Goal: Transaction & Acquisition: Purchase product/service

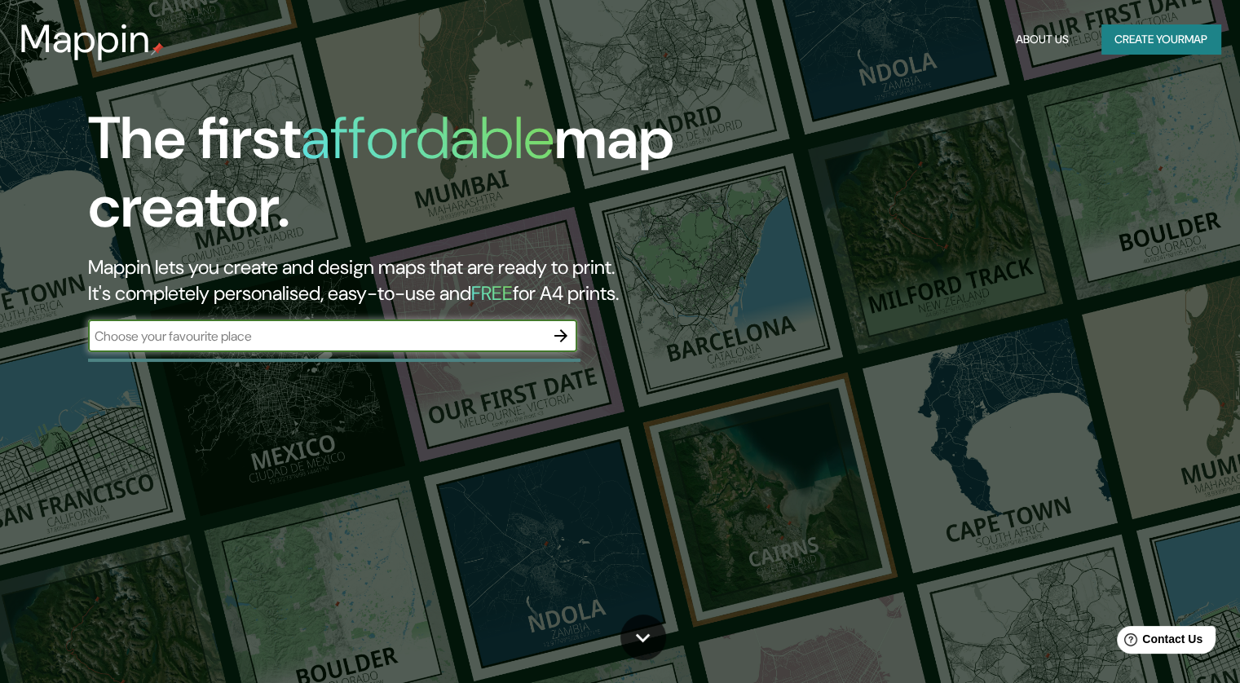
click at [1140, 42] on button "Create your map" at bounding box center [1160, 39] width 119 height 30
click at [1034, 32] on button "About Us" at bounding box center [1042, 39] width 66 height 30
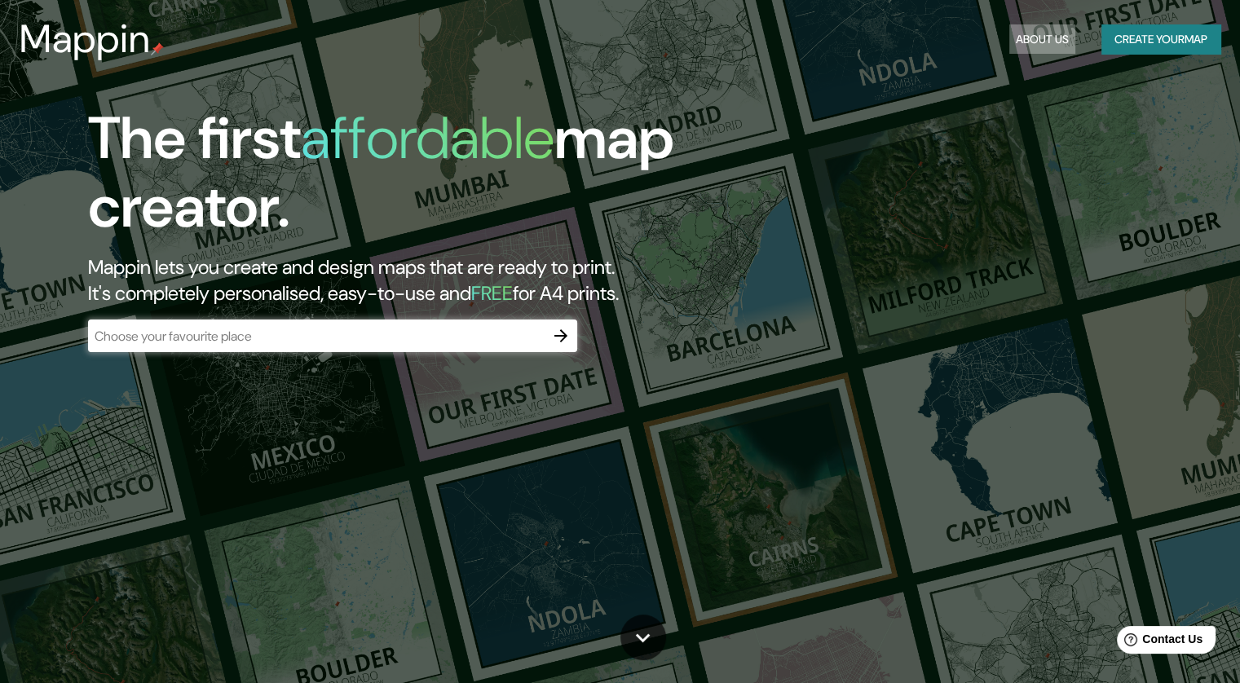
click at [1036, 41] on button "About Us" at bounding box center [1042, 39] width 66 height 30
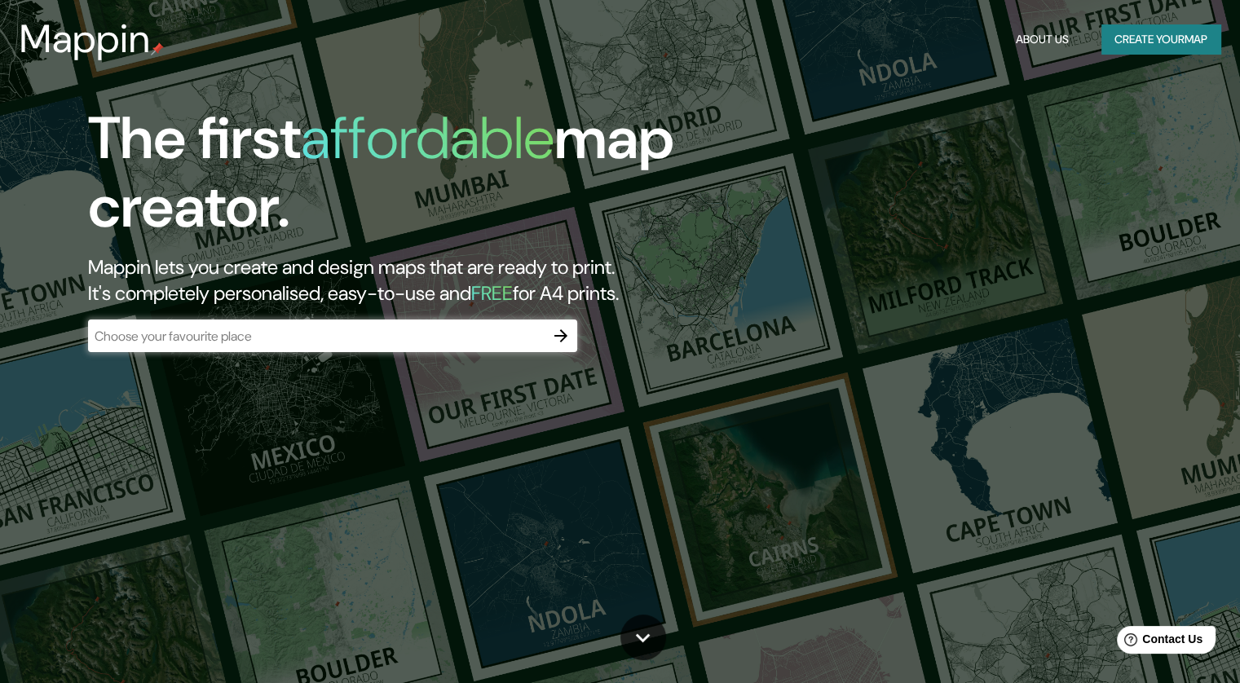
click at [1036, 41] on button "About Us" at bounding box center [1042, 39] width 66 height 30
click at [1014, 29] on button "About Us" at bounding box center [1042, 39] width 66 height 30
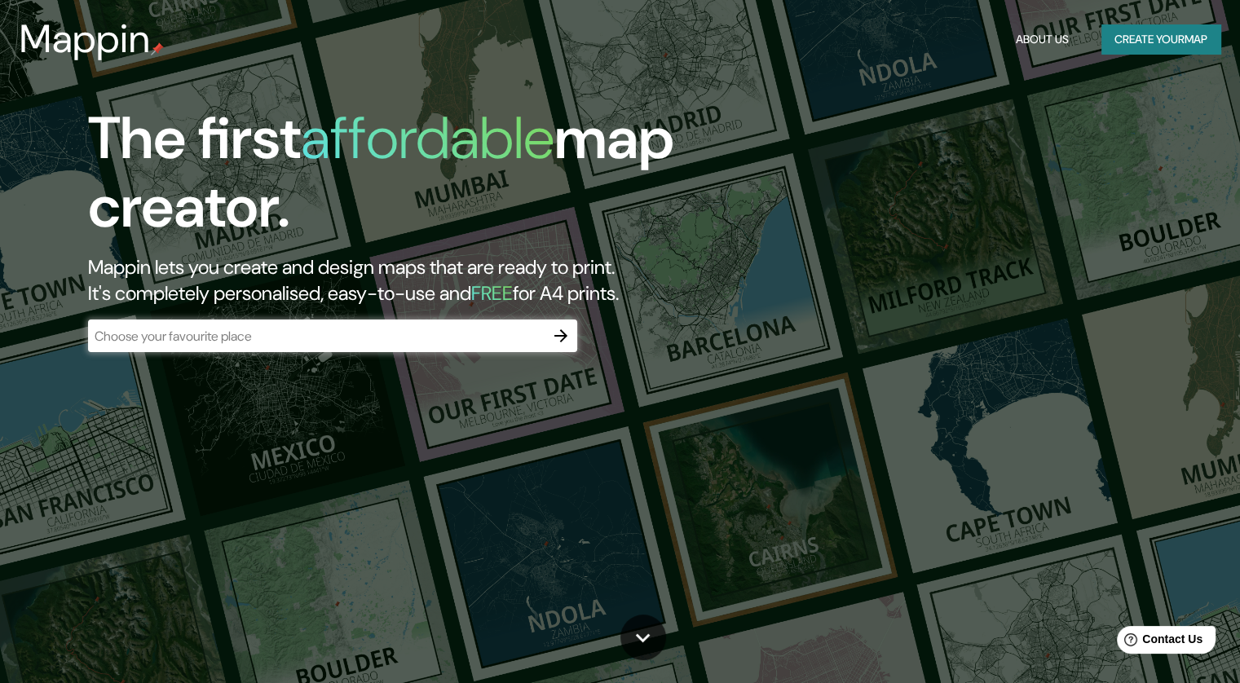
click at [443, 327] on input "text" at bounding box center [316, 336] width 457 height 19
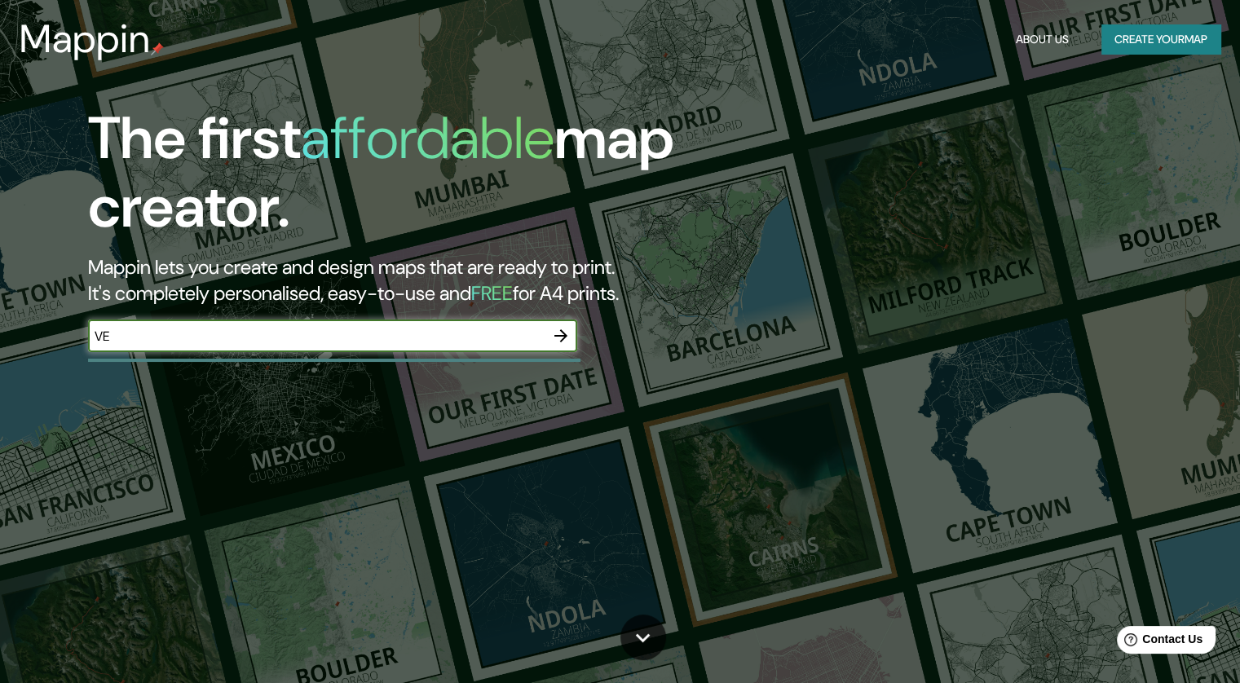
type input "V"
type input "[PERSON_NAME] NUMERO 73 MILPA ALTA"
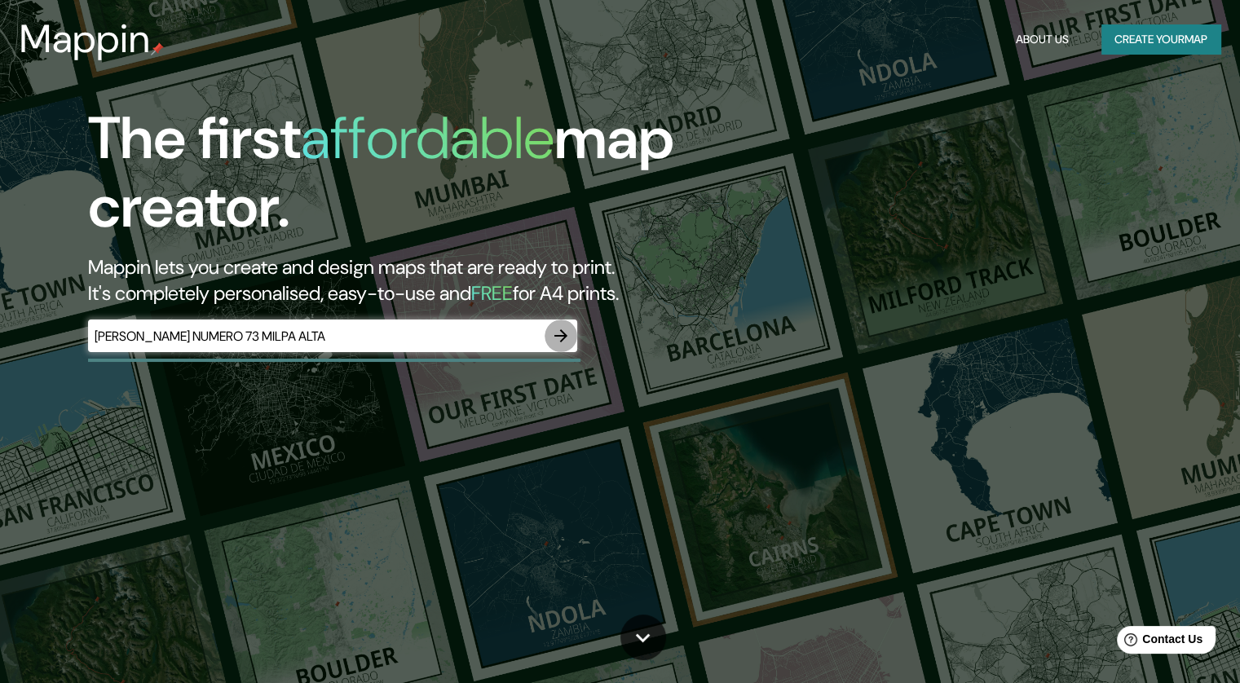
click at [564, 337] on icon "button" at bounding box center [560, 335] width 13 height 13
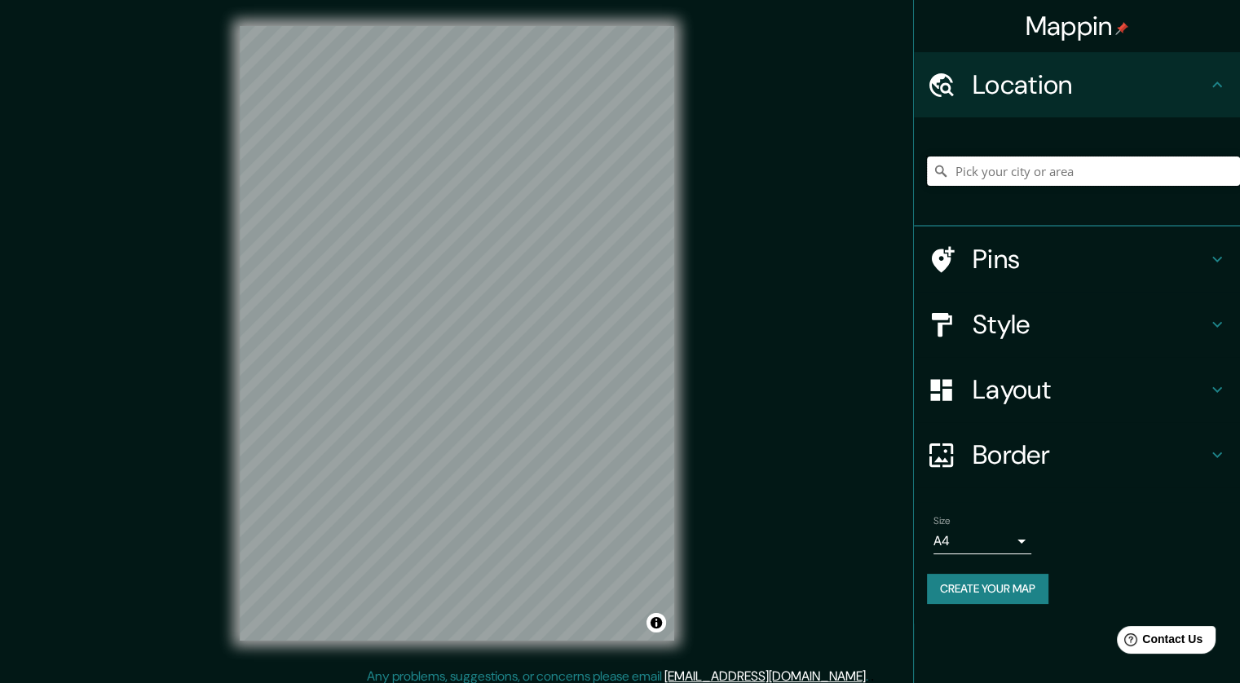
click at [1091, 175] on input "Pick your city or area" at bounding box center [1083, 171] width 313 height 29
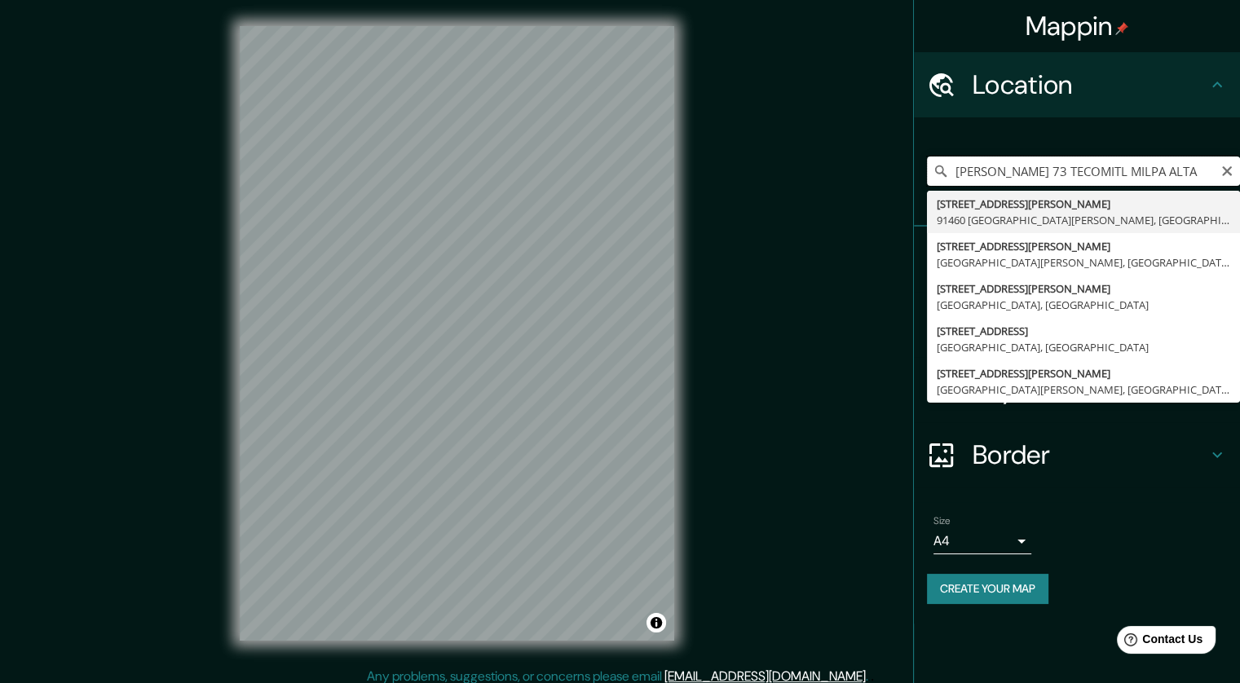
scroll to position [0, 65]
type input "[PERSON_NAME] 73 TECOMITL MILPA ALTA"
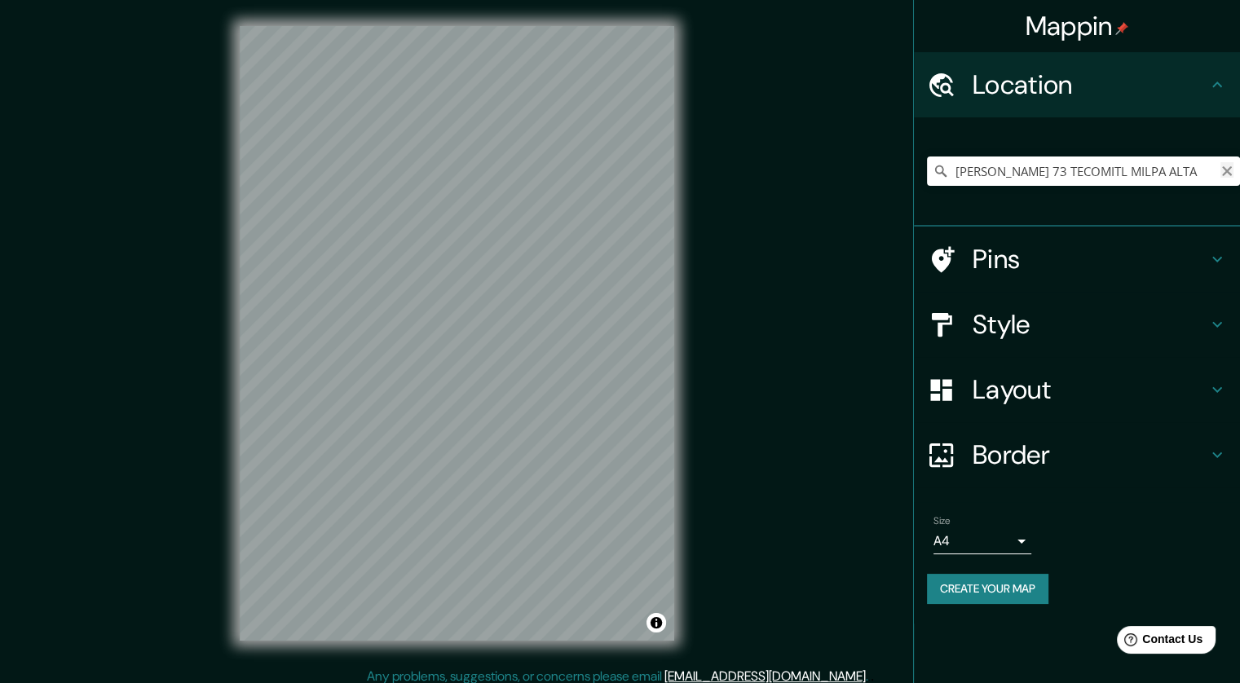
scroll to position [0, 0]
click at [1223, 176] on icon "Clear" at bounding box center [1226, 171] width 13 height 13
click at [1206, 171] on input "Pick your city or area" at bounding box center [1083, 171] width 313 height 29
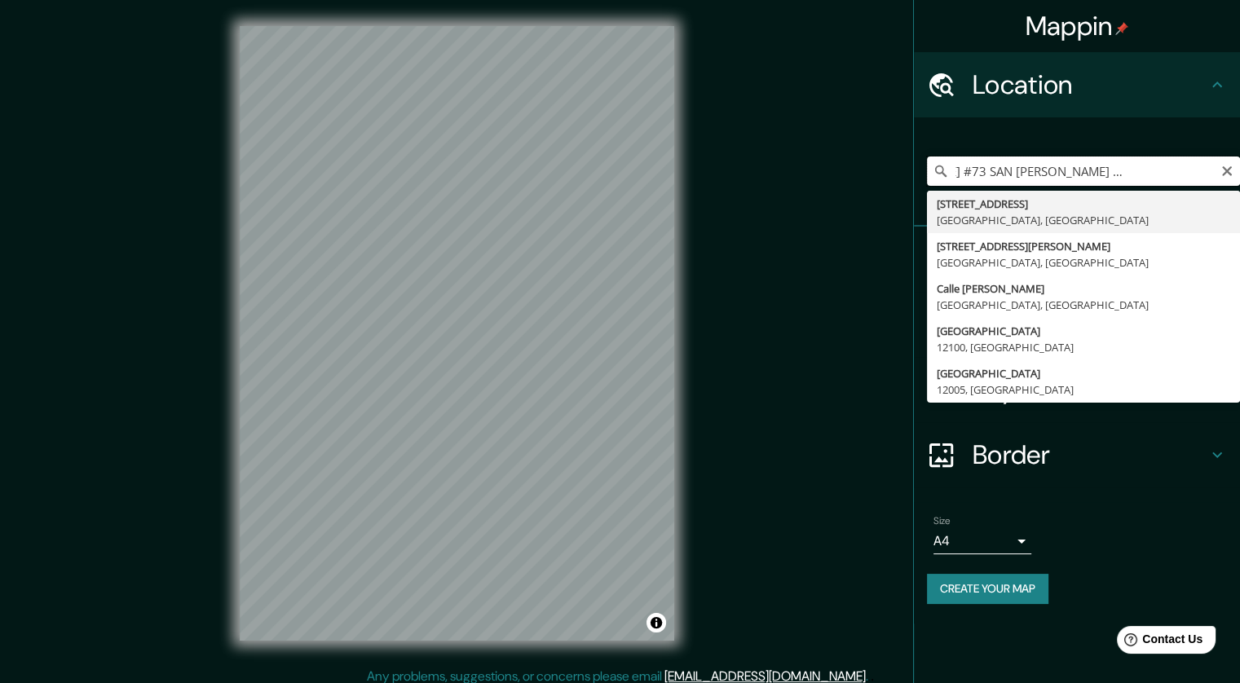
type input "[PERSON_NAME] #73 SAN [PERSON_NAME] MILPA ALTA 12100"
drag, startPoint x: 1214, startPoint y: 170, endPoint x: 675, endPoint y: 278, distance: 549.6
click at [675, 278] on div "Mappin Location [PERSON_NAME] #73 [GEOGRAPHIC_DATA][PERSON_NAME] 12100 [STREET_…" at bounding box center [620, 346] width 1240 height 693
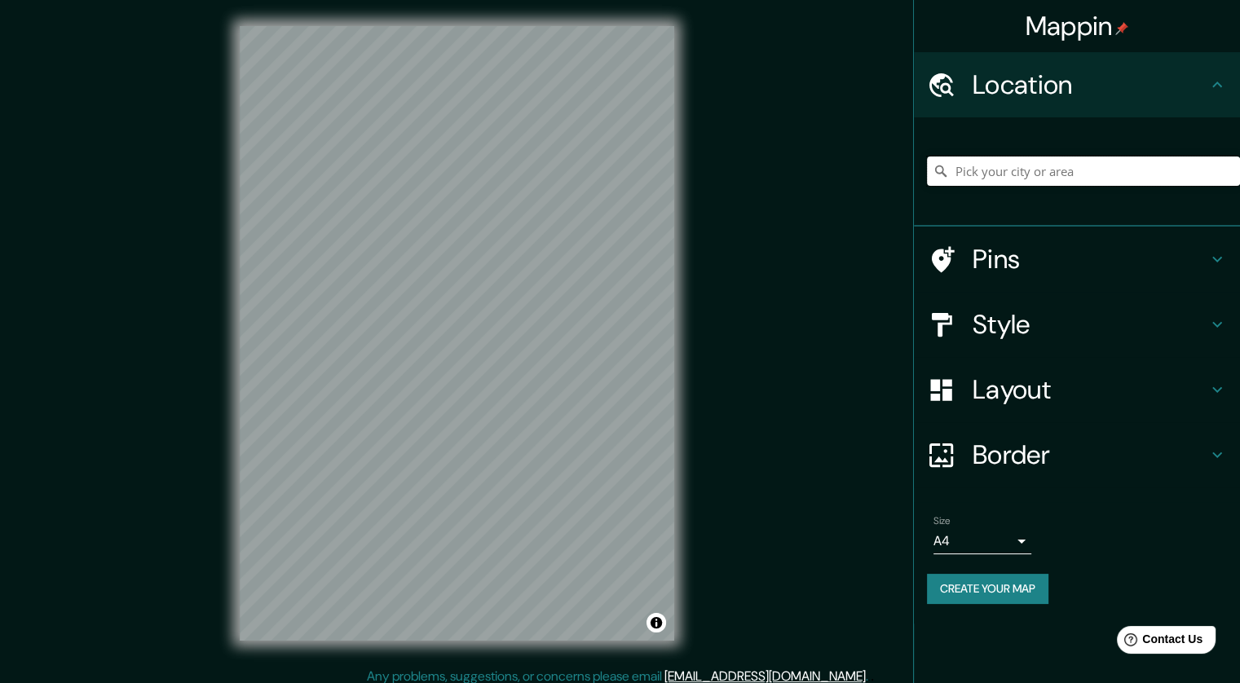
paste input "[PERSON_NAME] #73 SAN [PERSON_NAME] MILPA ALTA 12100"
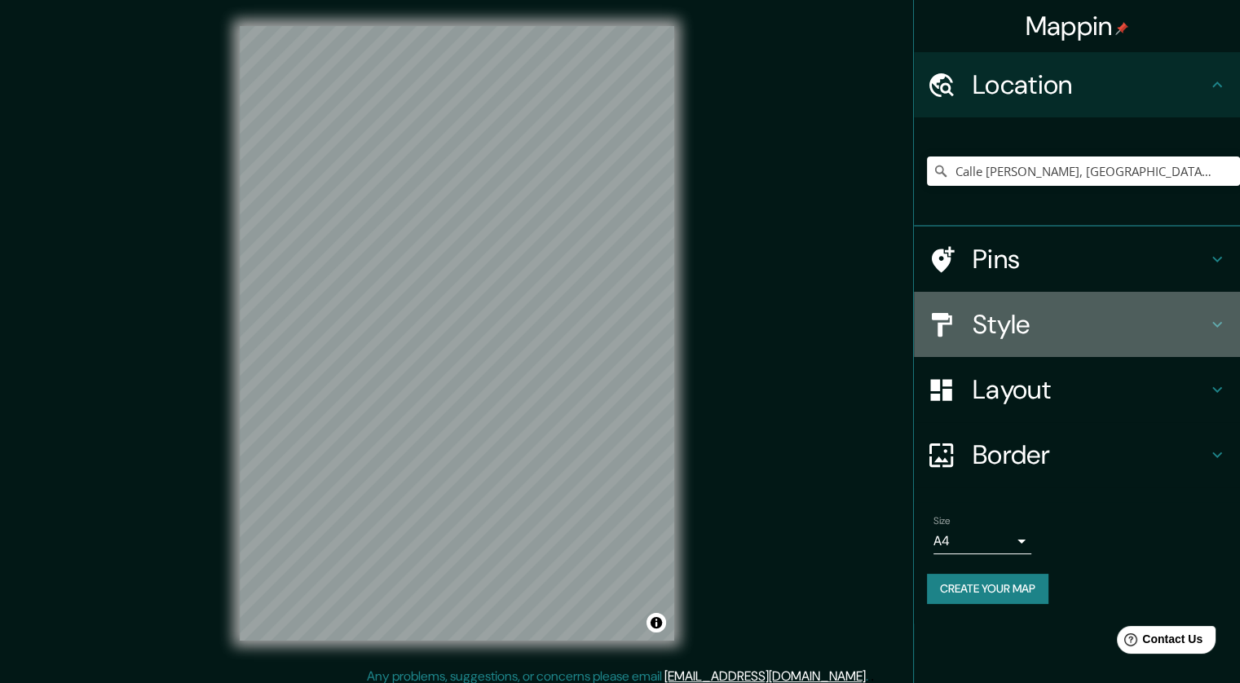
click at [1138, 324] on h4 "Style" at bounding box center [1090, 324] width 235 height 33
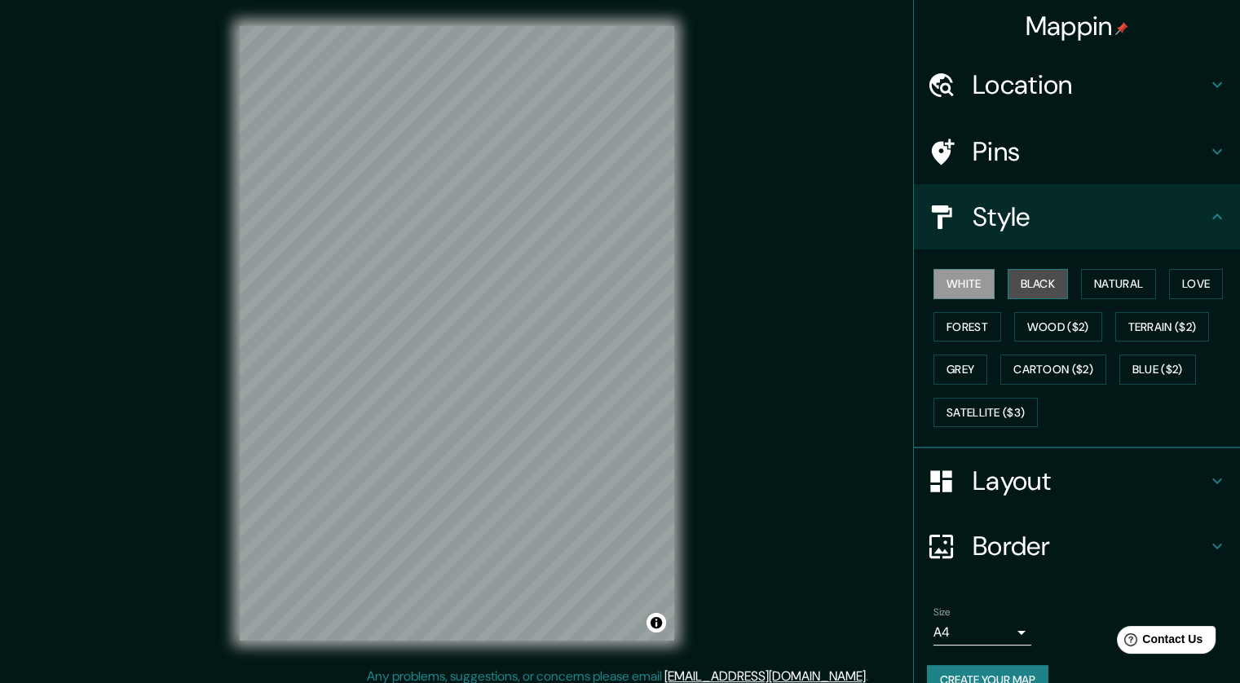
click at [1021, 289] on button "Black" at bounding box center [1038, 284] width 61 height 30
click at [1089, 289] on button "Natural" at bounding box center [1118, 284] width 75 height 30
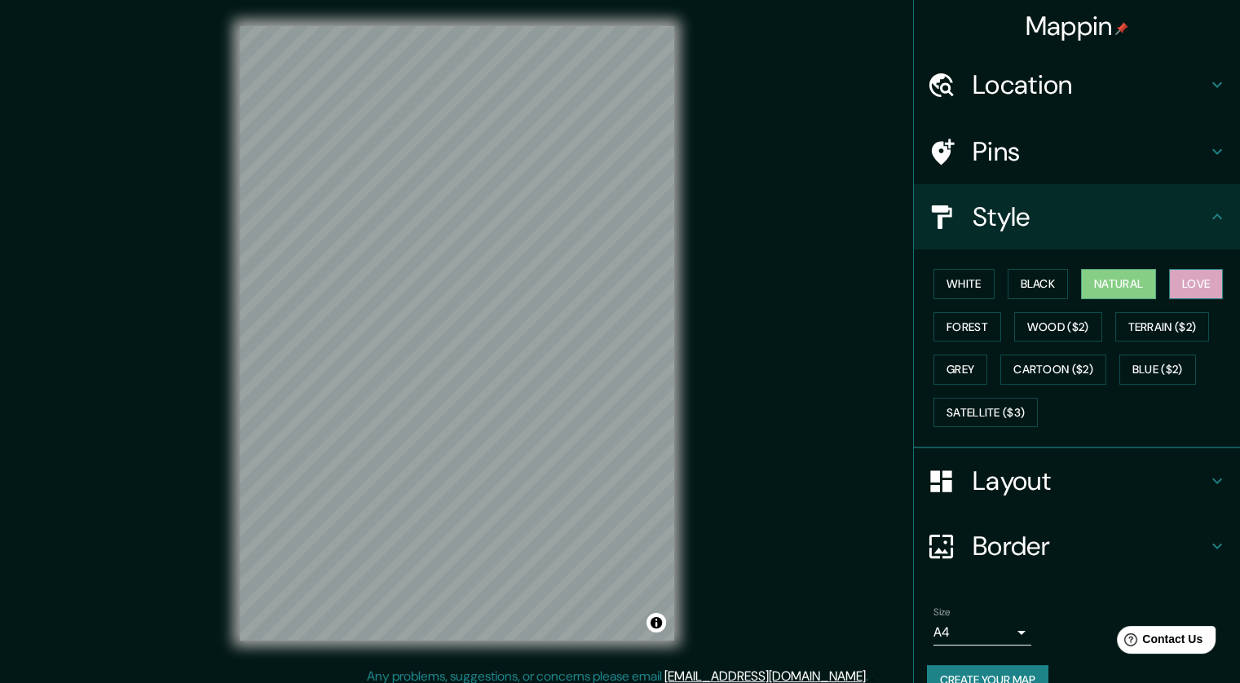
click at [1172, 285] on button "Love" at bounding box center [1196, 284] width 54 height 30
click at [1026, 327] on button "Wood ($2)" at bounding box center [1058, 327] width 88 height 30
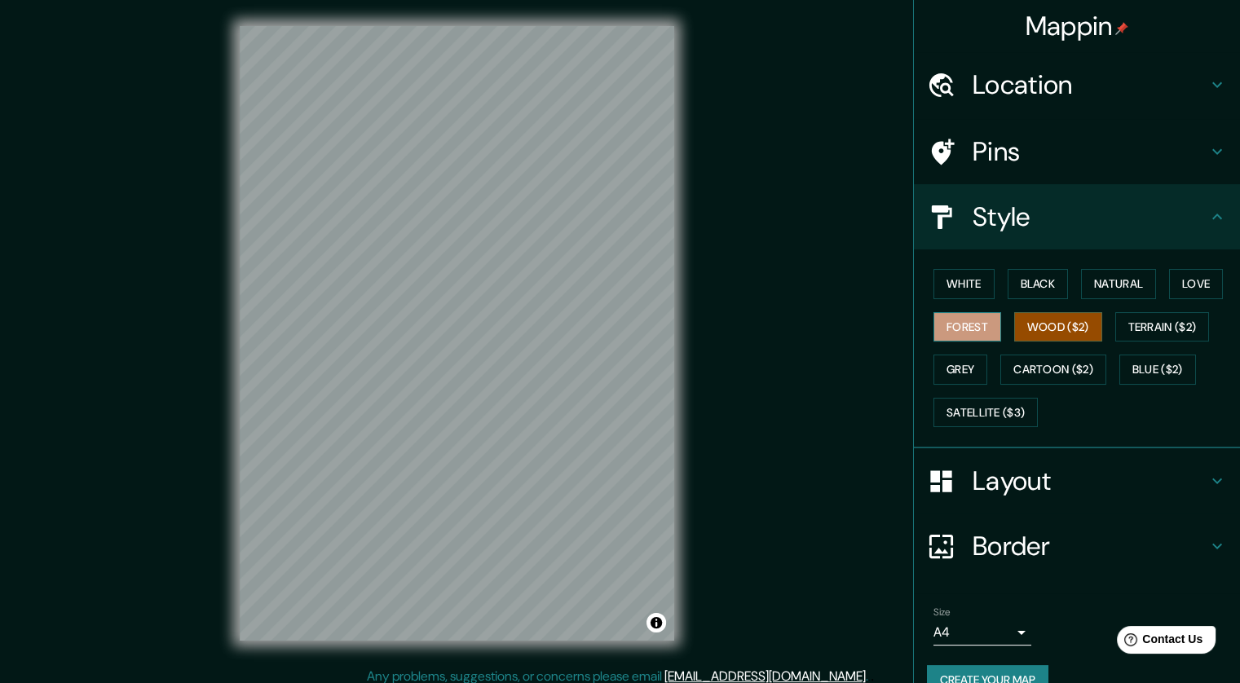
click at [952, 324] on button "Forest" at bounding box center [967, 327] width 68 height 30
click at [1154, 321] on button "Terrain ($2)" at bounding box center [1162, 327] width 95 height 30
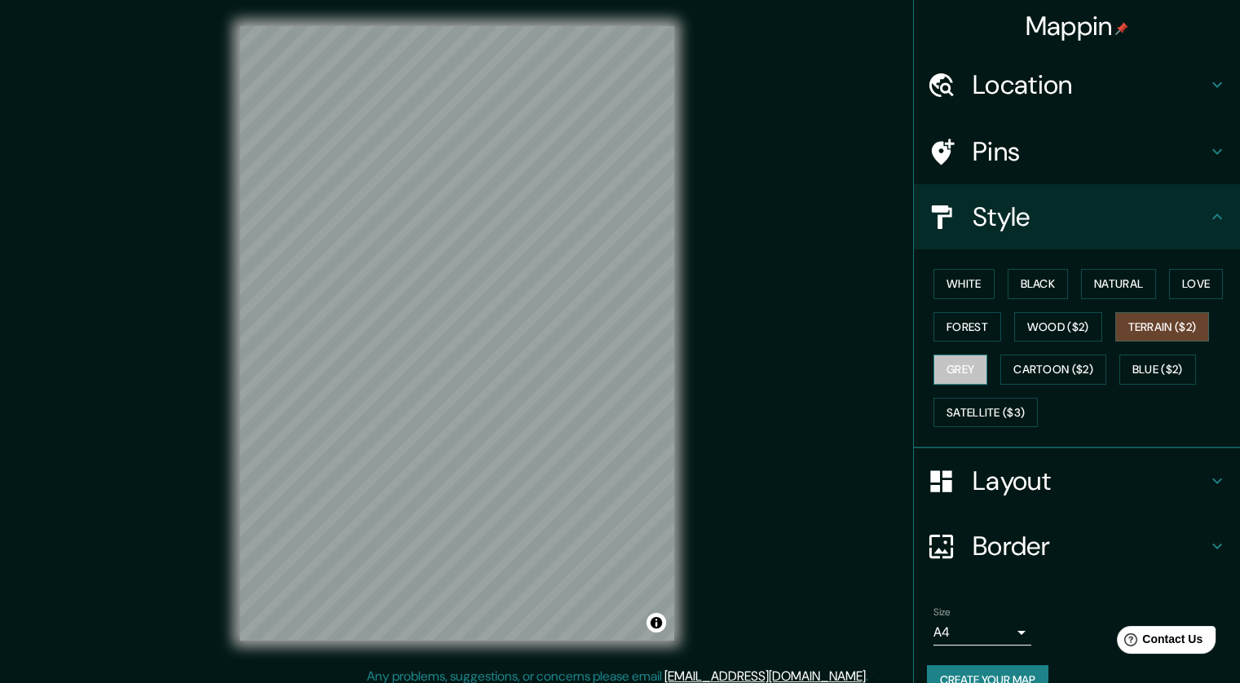
click at [953, 358] on button "Grey" at bounding box center [960, 370] width 54 height 30
click at [1026, 367] on button "Cartoon ($2)" at bounding box center [1053, 370] width 106 height 30
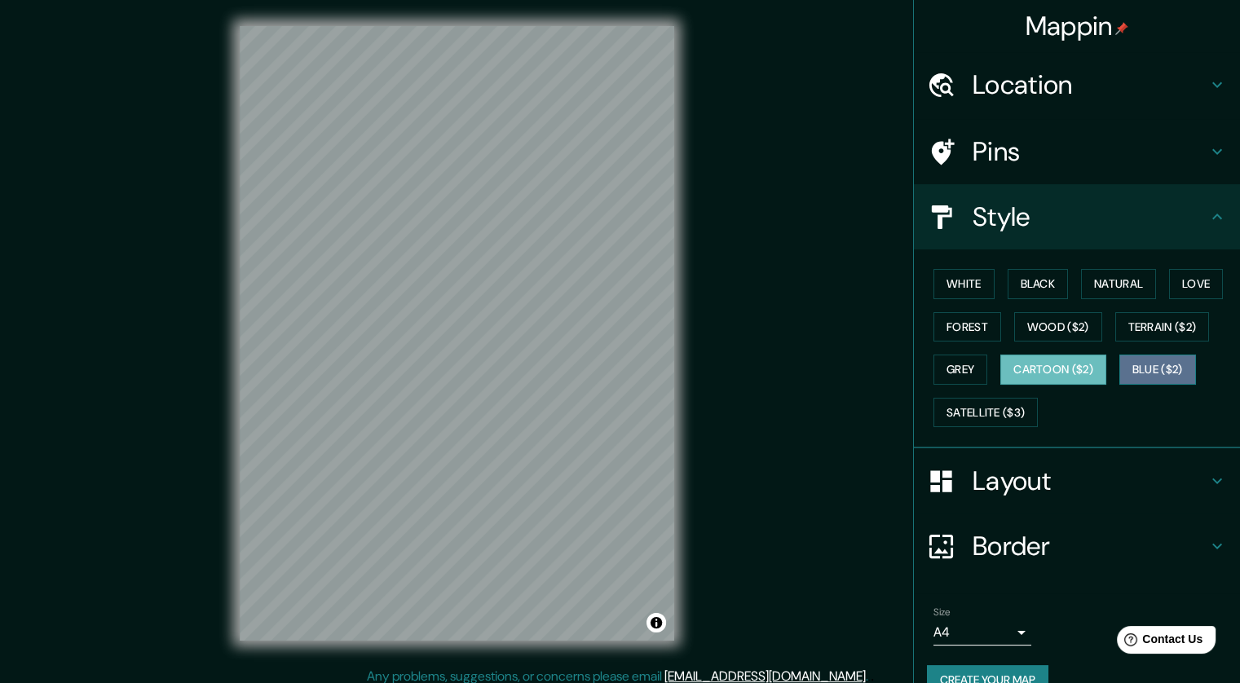
click at [1167, 365] on button "Blue ($2)" at bounding box center [1157, 370] width 77 height 30
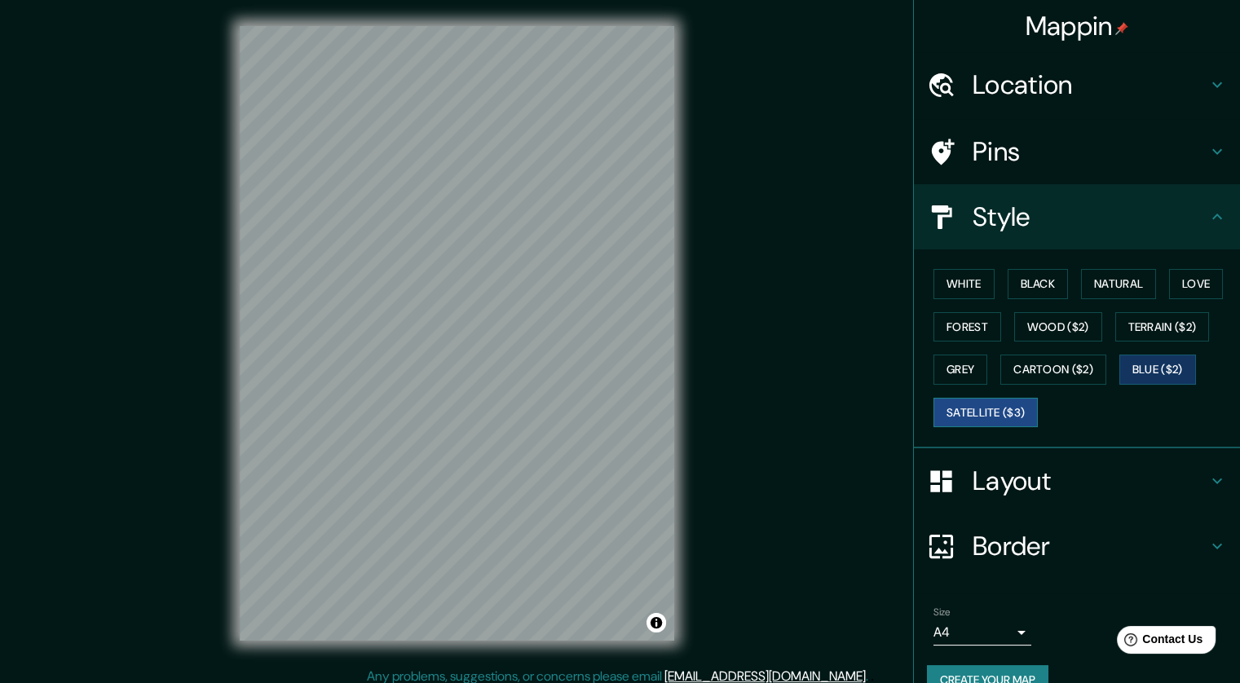
click at [991, 409] on button "Satellite ($3)" at bounding box center [985, 413] width 104 height 30
click at [1157, 90] on h4 "Location" at bounding box center [1090, 84] width 235 height 33
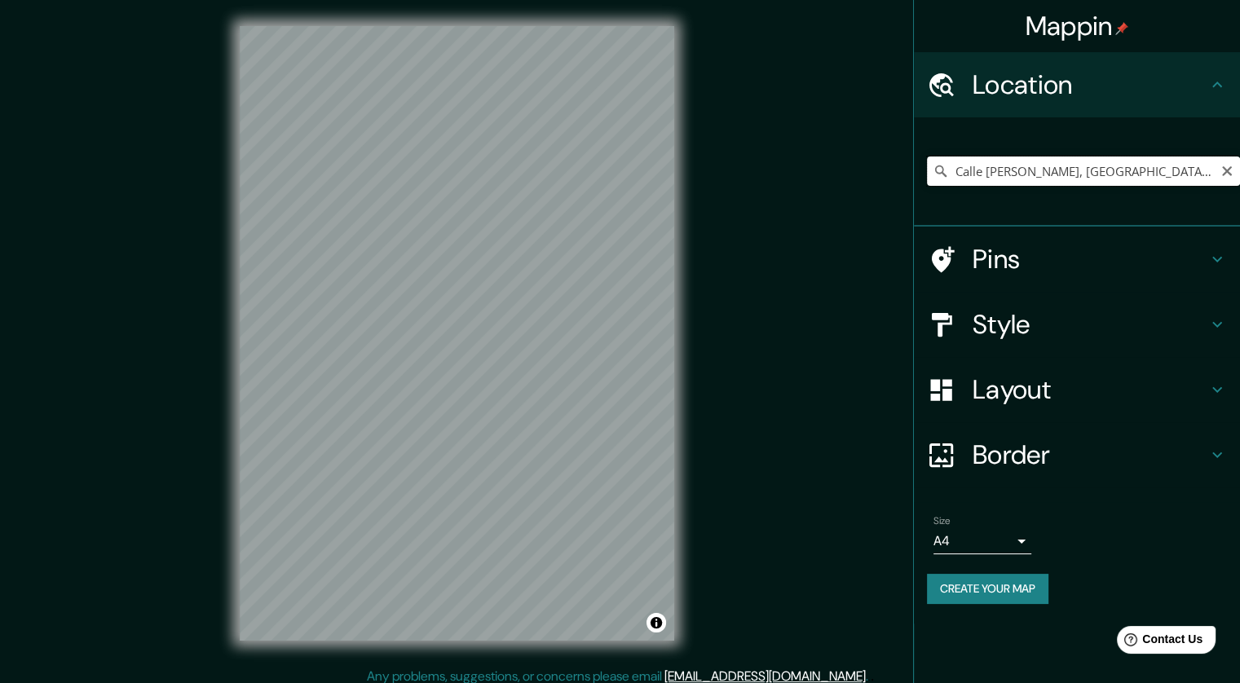
click at [1174, 171] on input "Calle [PERSON_NAME], [GEOGRAPHIC_DATA], [GEOGRAPHIC_DATA]" at bounding box center [1083, 171] width 313 height 29
click at [1056, 170] on input "[GEOGRAPHIC_DATA], [GEOGRAPHIC_DATA]" at bounding box center [1083, 171] width 313 height 29
type input "[GEOGRAPHIC_DATA], [GEOGRAPHIC_DATA]"
click at [1226, 171] on icon "Clear" at bounding box center [1227, 171] width 10 height 10
drag, startPoint x: 1093, startPoint y: 171, endPoint x: 779, endPoint y: 179, distance: 314.7
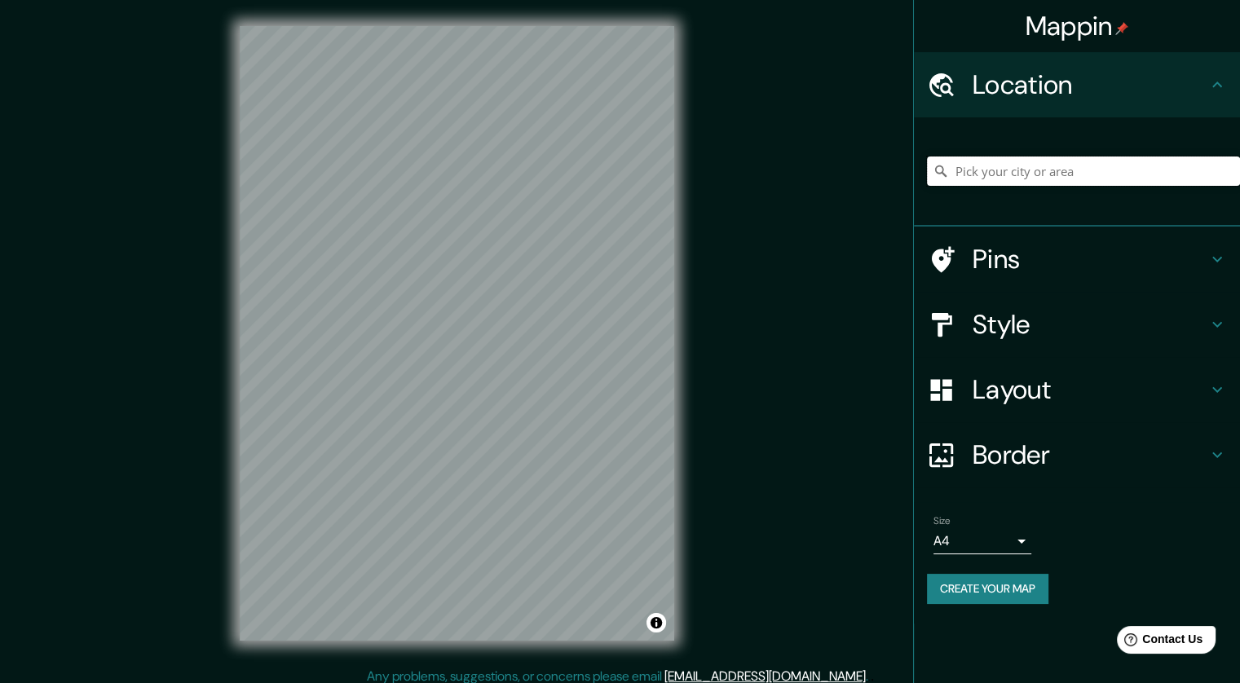
click at [779, 179] on div "Mappin Location [GEOGRAPHIC_DATA], [GEOGRAPHIC_DATA] [GEOGRAPHIC_DATA][PERSON_N…" at bounding box center [620, 346] width 1240 height 693
drag, startPoint x: 1191, startPoint y: 177, endPoint x: 1015, endPoint y: 188, distance: 176.5
click at [1015, 188] on div "[GEOGRAPHIC_DATA], [GEOGRAPHIC_DATA], [GEOGRAPHIC_DATA]" at bounding box center [1083, 171] width 313 height 82
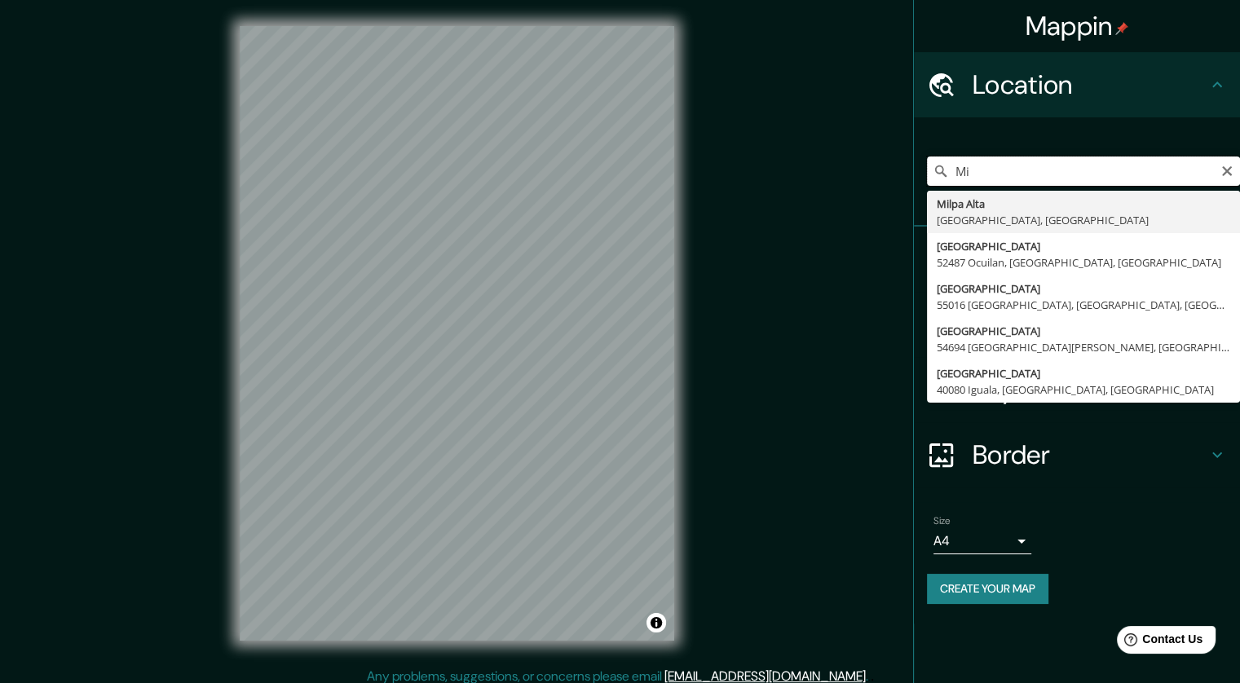
type input "M"
type input "D"
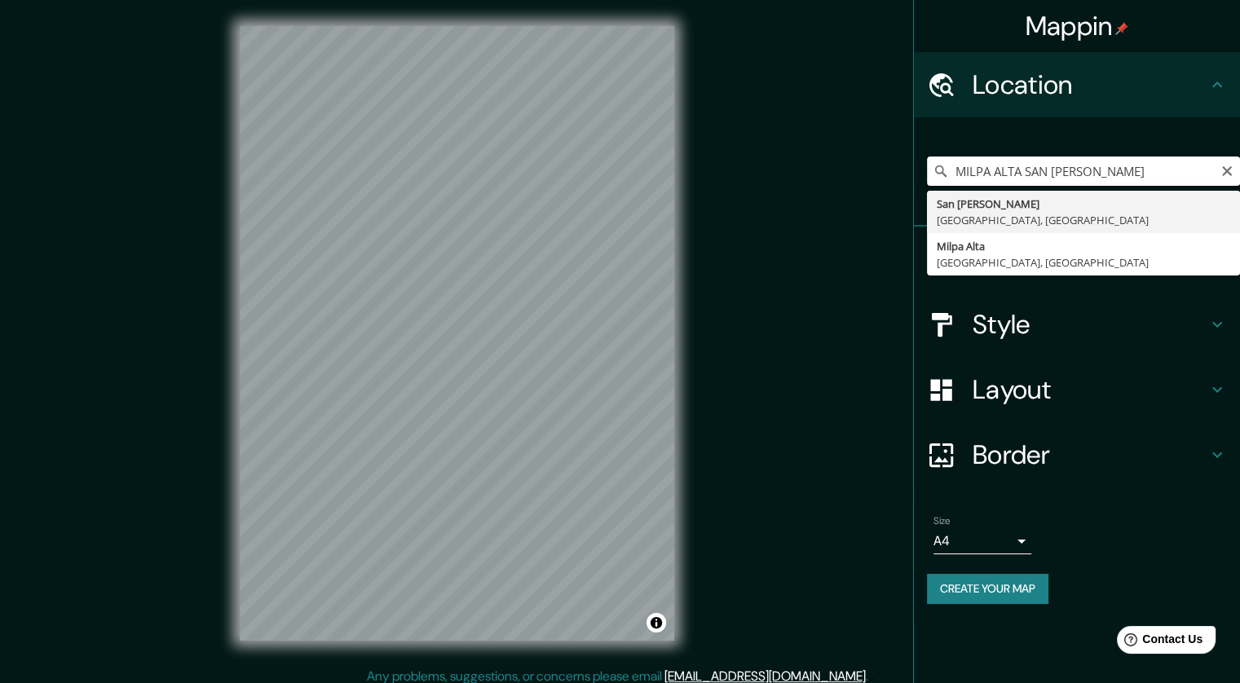
drag, startPoint x: 1021, startPoint y: 169, endPoint x: 809, endPoint y: 161, distance: 212.1
click at [809, 161] on div "Mappin Location [GEOGRAPHIC_DATA] [GEOGRAPHIC_DATA][PERSON_NAME] [GEOGRAPHIC_DA…" at bounding box center [620, 346] width 1240 height 693
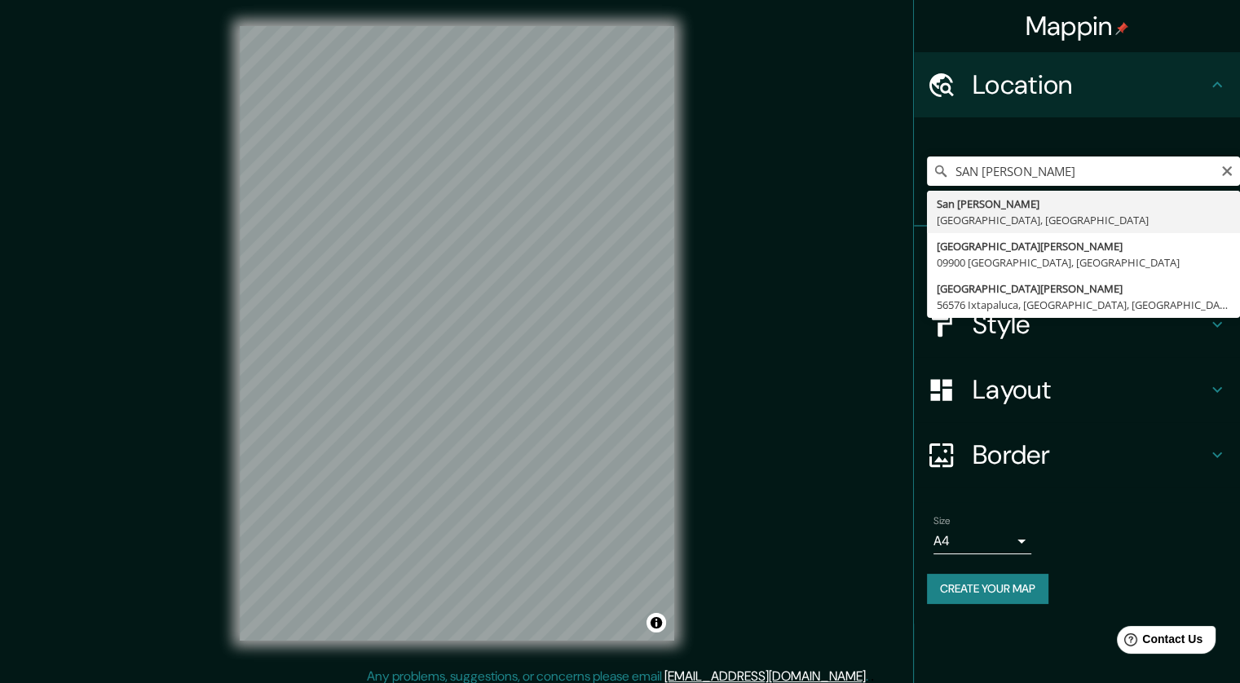
type input "San [PERSON_NAME], [GEOGRAPHIC_DATA], [GEOGRAPHIC_DATA]"
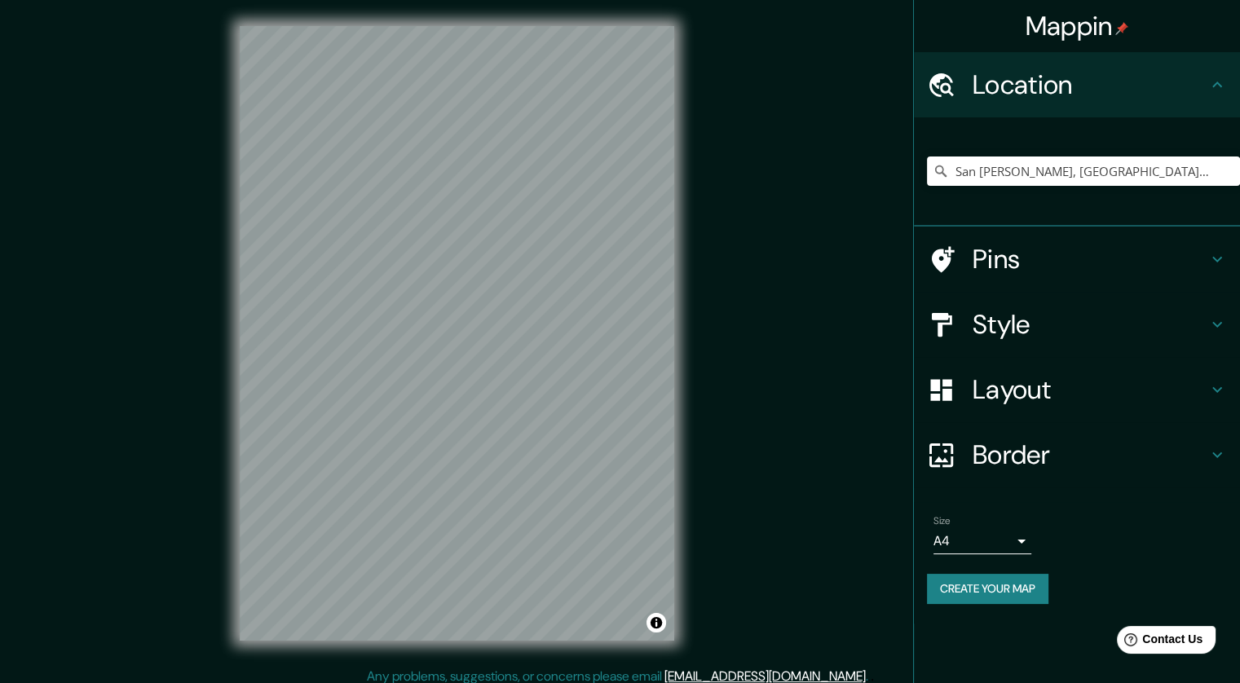
click at [701, 249] on div "Mappin Location [GEOGRAPHIC_DATA][PERSON_NAME][GEOGRAPHIC_DATA], [GEOGRAPHIC_DA…" at bounding box center [620, 346] width 1240 height 693
click at [361, 670] on div "Mappin Location [GEOGRAPHIC_DATA][PERSON_NAME][GEOGRAPHIC_DATA], [GEOGRAPHIC_DA…" at bounding box center [620, 346] width 1240 height 693
click at [724, 665] on div "Mappin Location [GEOGRAPHIC_DATA][PERSON_NAME][GEOGRAPHIC_DATA], [GEOGRAPHIC_DA…" at bounding box center [620, 346] width 1240 height 693
click at [168, 246] on div "Mappin Location [GEOGRAPHIC_DATA][PERSON_NAME][GEOGRAPHIC_DATA], [GEOGRAPHIC_DA…" at bounding box center [620, 346] width 1240 height 693
click at [705, 401] on div "Mappin Location [GEOGRAPHIC_DATA][PERSON_NAME][GEOGRAPHIC_DATA], [GEOGRAPHIC_DA…" at bounding box center [620, 346] width 1240 height 693
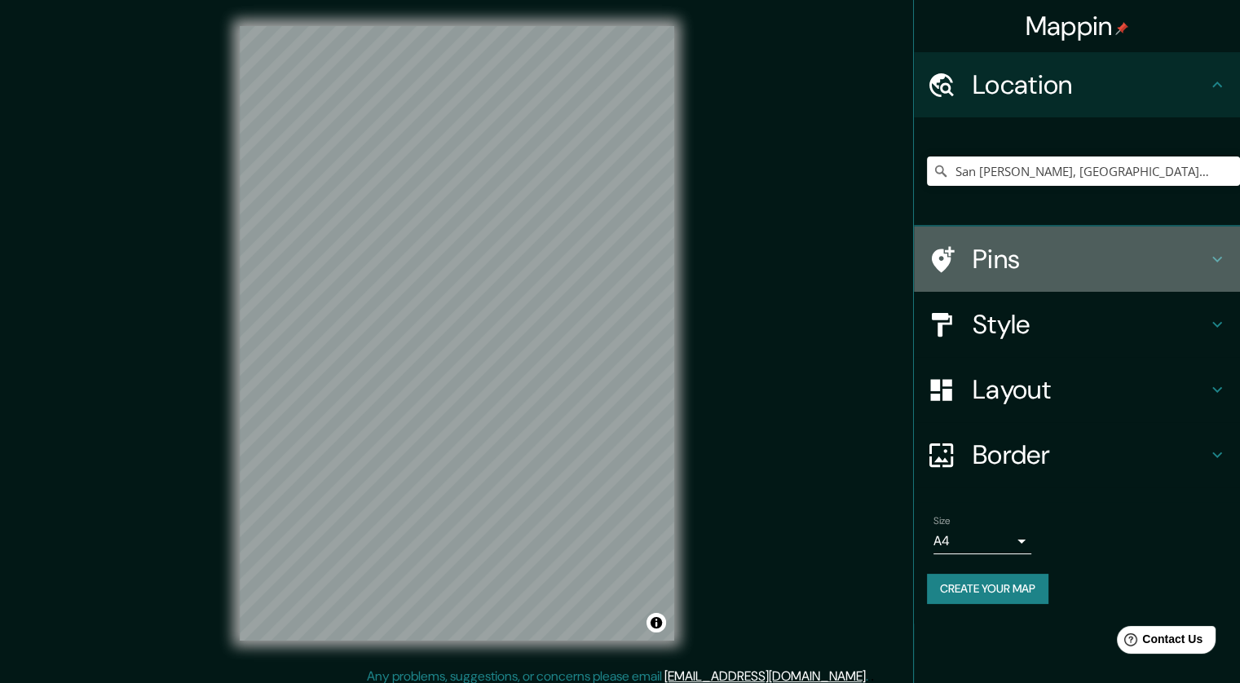
drag, startPoint x: 995, startPoint y: 259, endPoint x: 893, endPoint y: 275, distance: 103.1
click at [995, 259] on h4 "Pins" at bounding box center [1090, 259] width 235 height 33
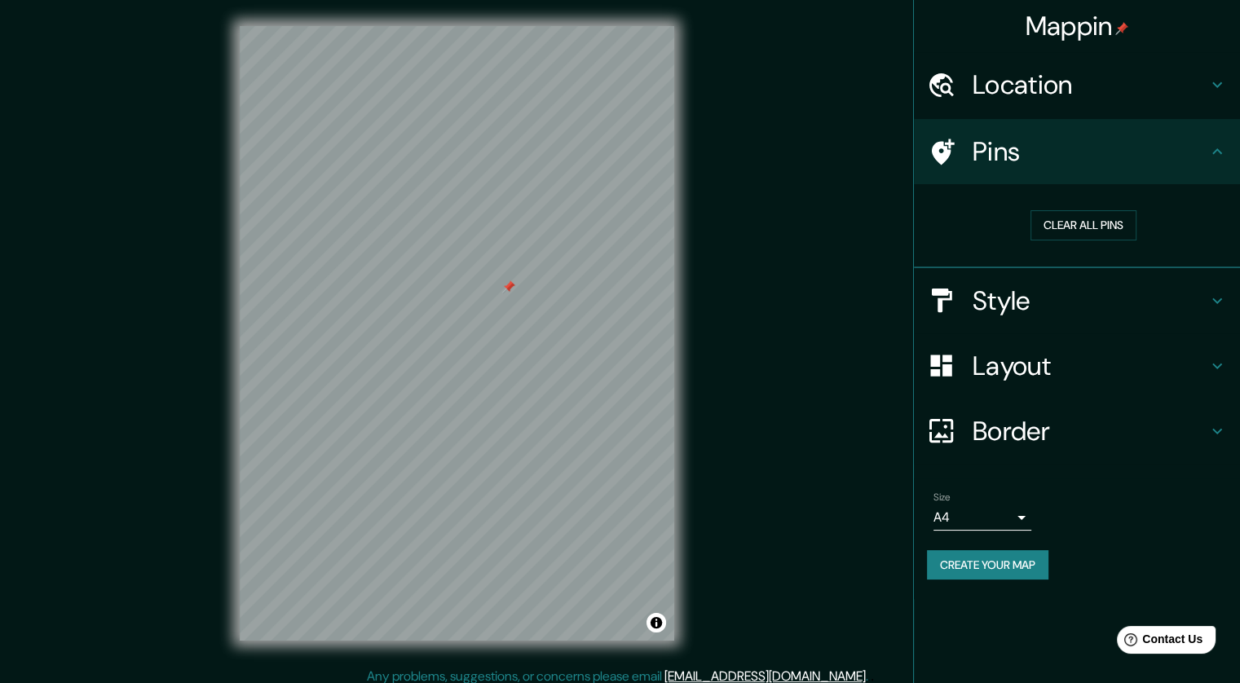
click at [1017, 297] on h4 "Style" at bounding box center [1090, 301] width 235 height 33
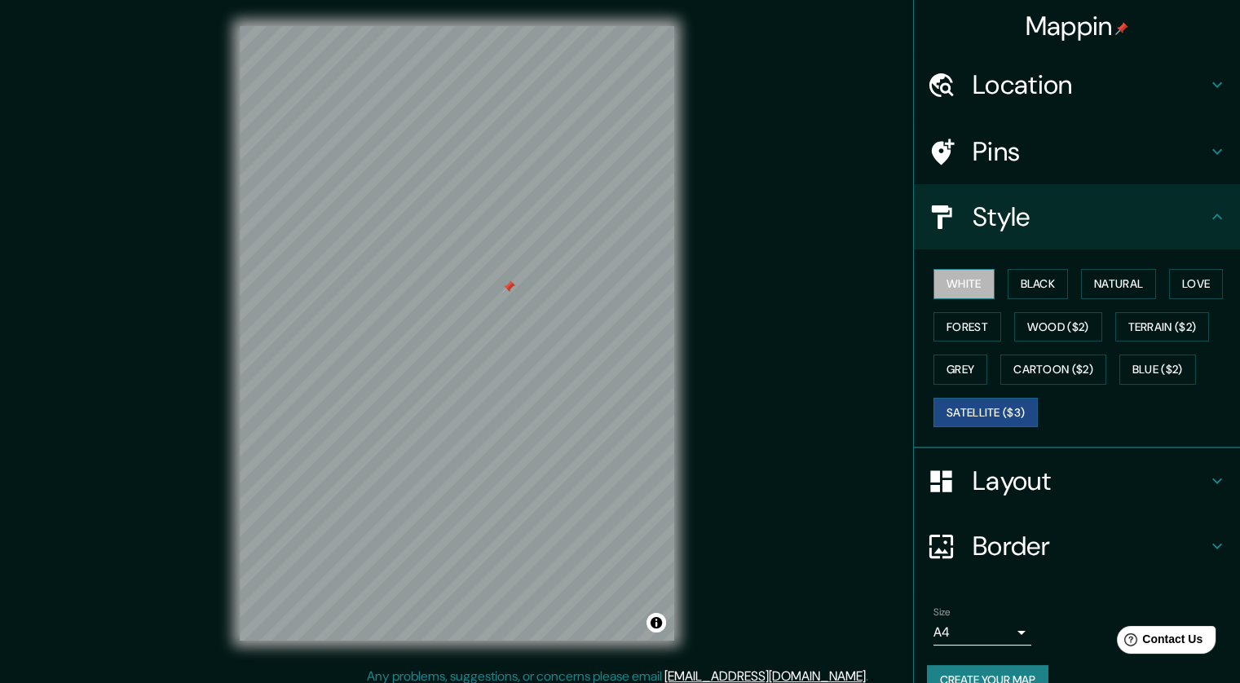
click at [978, 277] on button "White" at bounding box center [963, 284] width 61 height 30
click at [1017, 283] on button "Black" at bounding box center [1038, 284] width 61 height 30
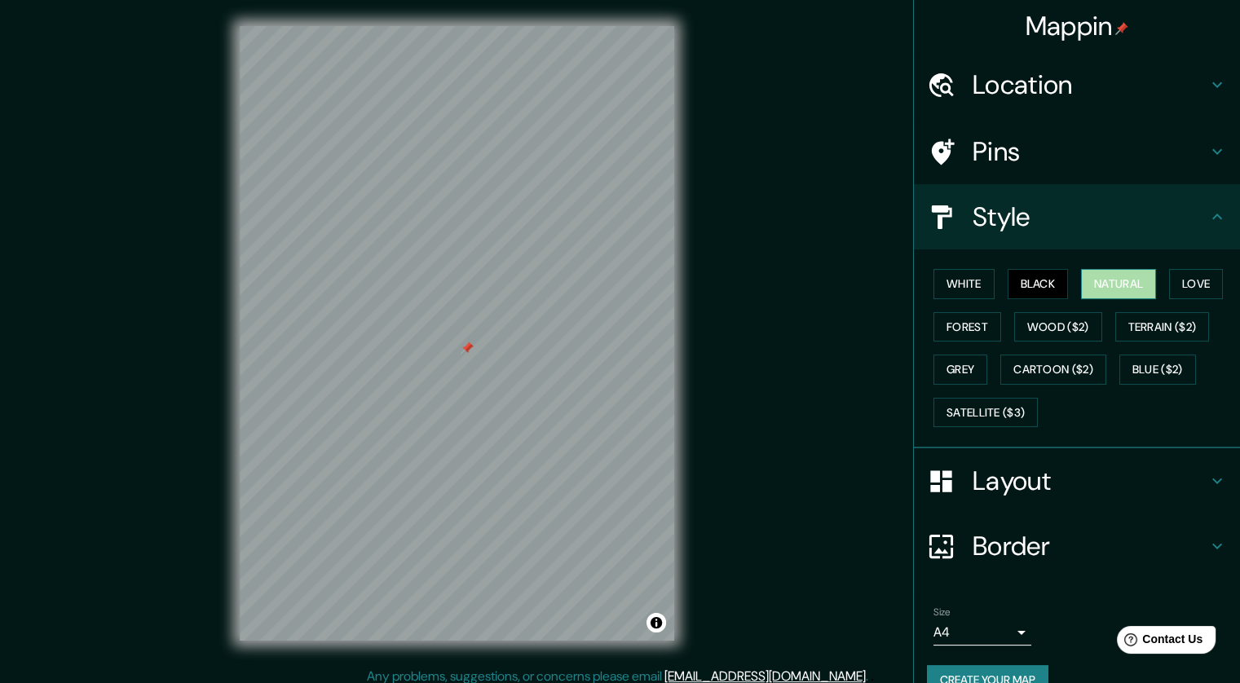
click at [1092, 281] on button "Natural" at bounding box center [1118, 284] width 75 height 30
click at [1180, 280] on button "Love" at bounding box center [1196, 284] width 54 height 30
click at [951, 329] on button "Forest" at bounding box center [967, 327] width 68 height 30
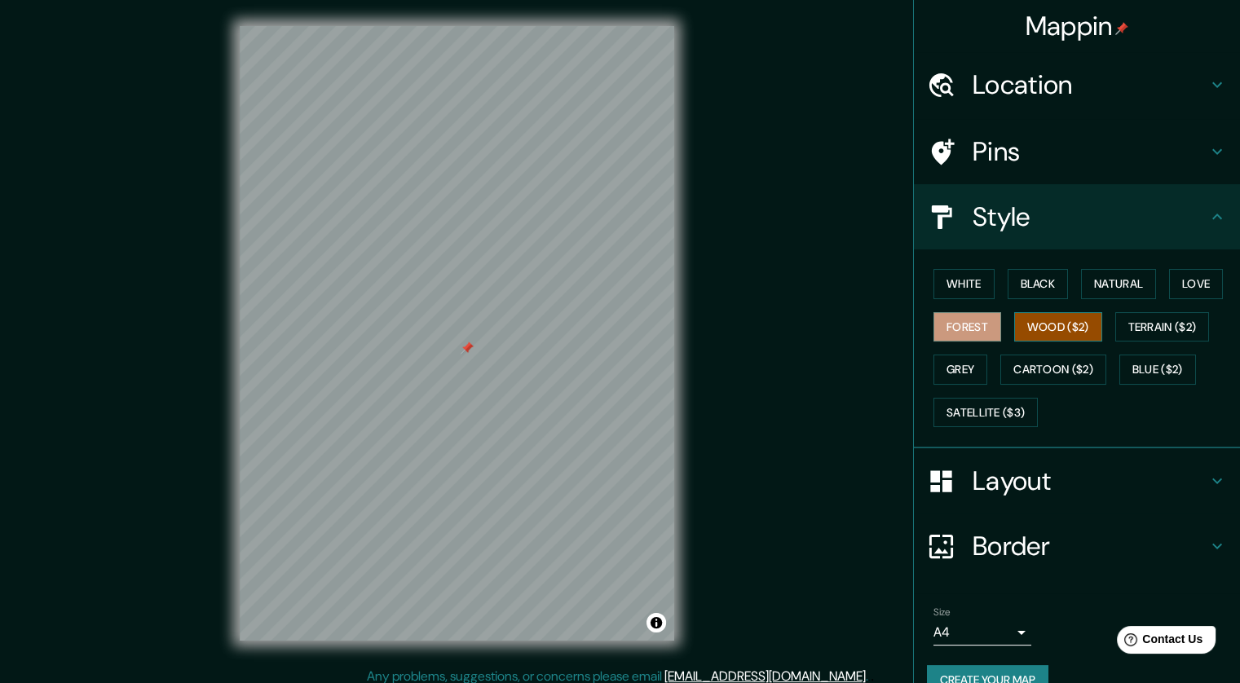
click at [1040, 319] on button "Wood ($2)" at bounding box center [1058, 327] width 88 height 30
click at [1150, 330] on button "Terrain ($2)" at bounding box center [1162, 327] width 95 height 30
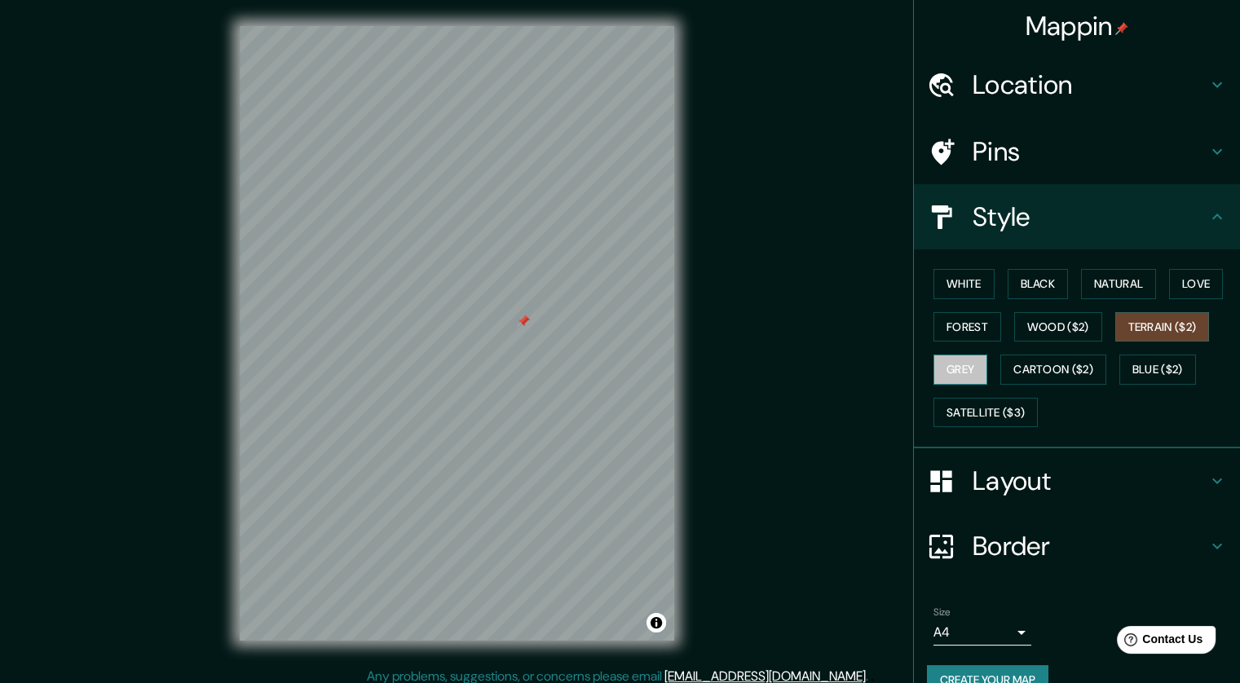
click at [958, 360] on button "Grey" at bounding box center [960, 370] width 54 height 30
click at [1027, 364] on button "Cartoon ($2)" at bounding box center [1053, 370] width 106 height 30
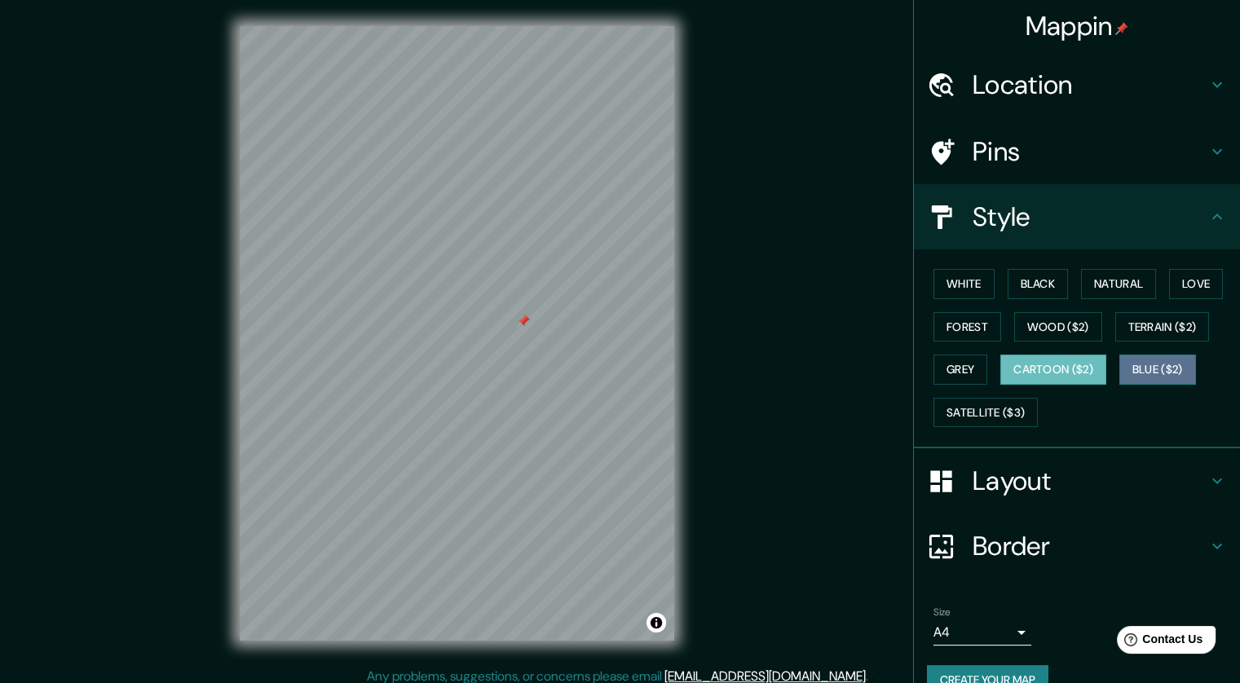
click at [1149, 369] on button "Blue ($2)" at bounding box center [1157, 370] width 77 height 30
click at [1019, 364] on button "Cartoon ($2)" at bounding box center [1053, 370] width 106 height 30
click at [1034, 285] on button "Black" at bounding box center [1038, 284] width 61 height 30
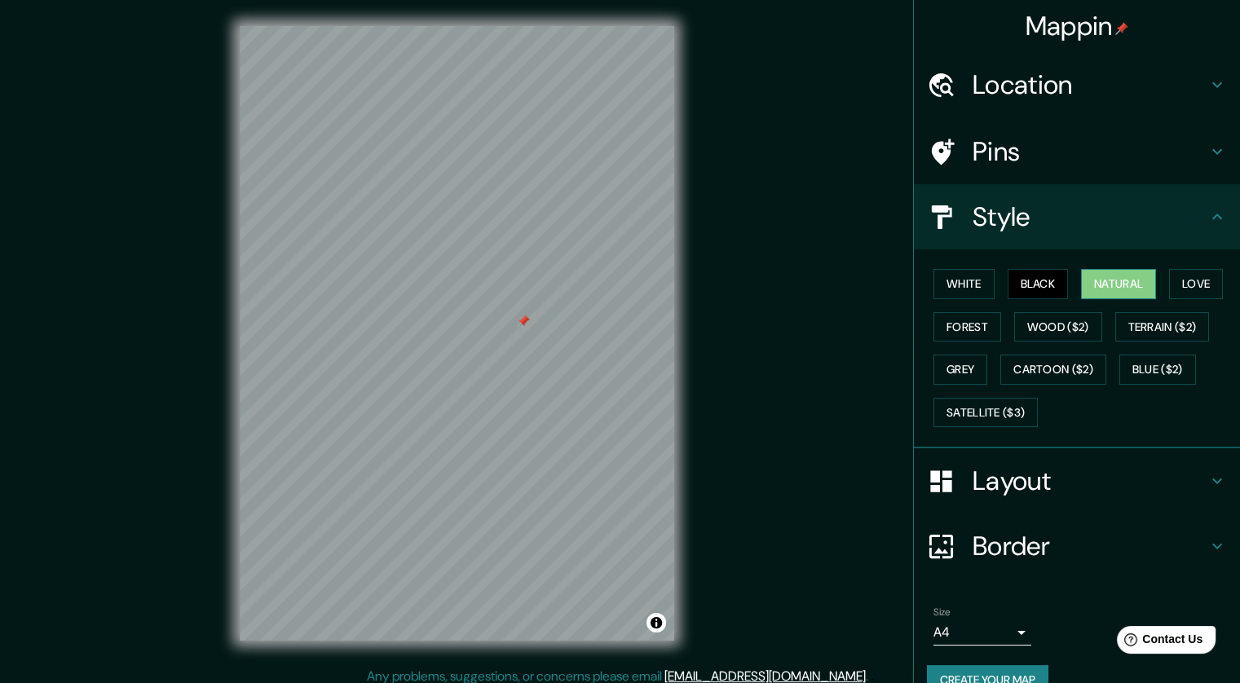
click at [1118, 282] on button "Natural" at bounding box center [1118, 284] width 75 height 30
click at [1193, 295] on button "Love" at bounding box center [1196, 284] width 54 height 30
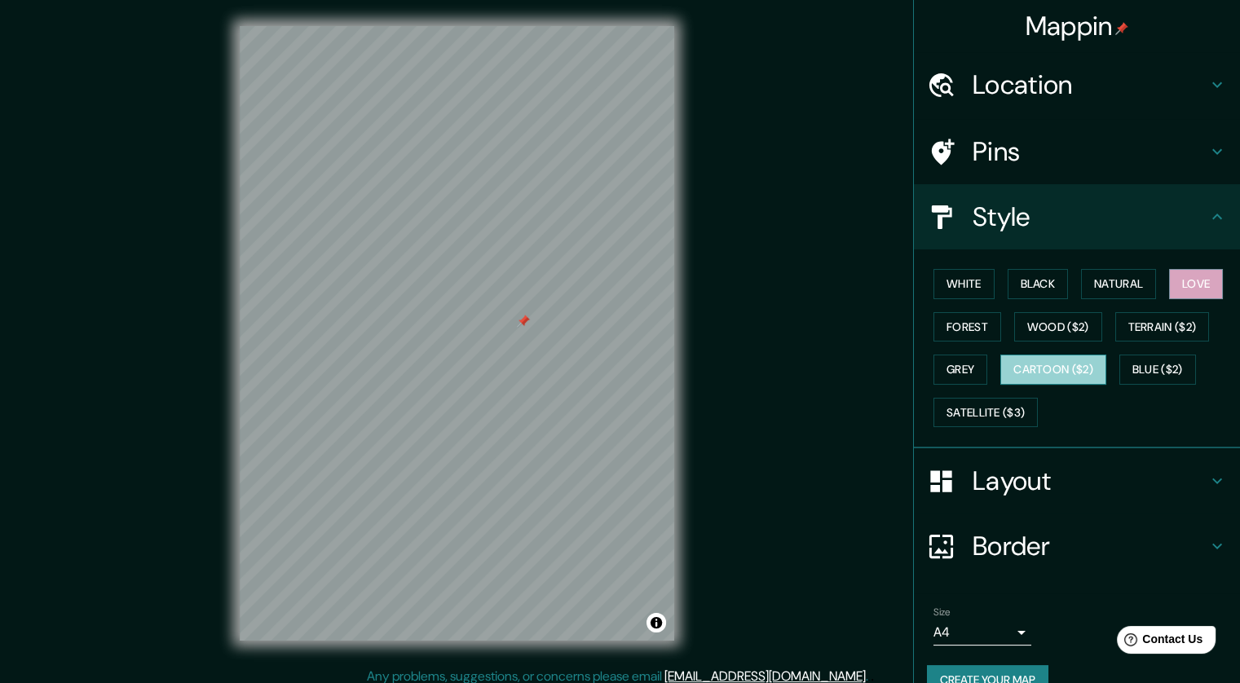
click at [1024, 379] on button "Cartoon ($2)" at bounding box center [1053, 370] width 106 height 30
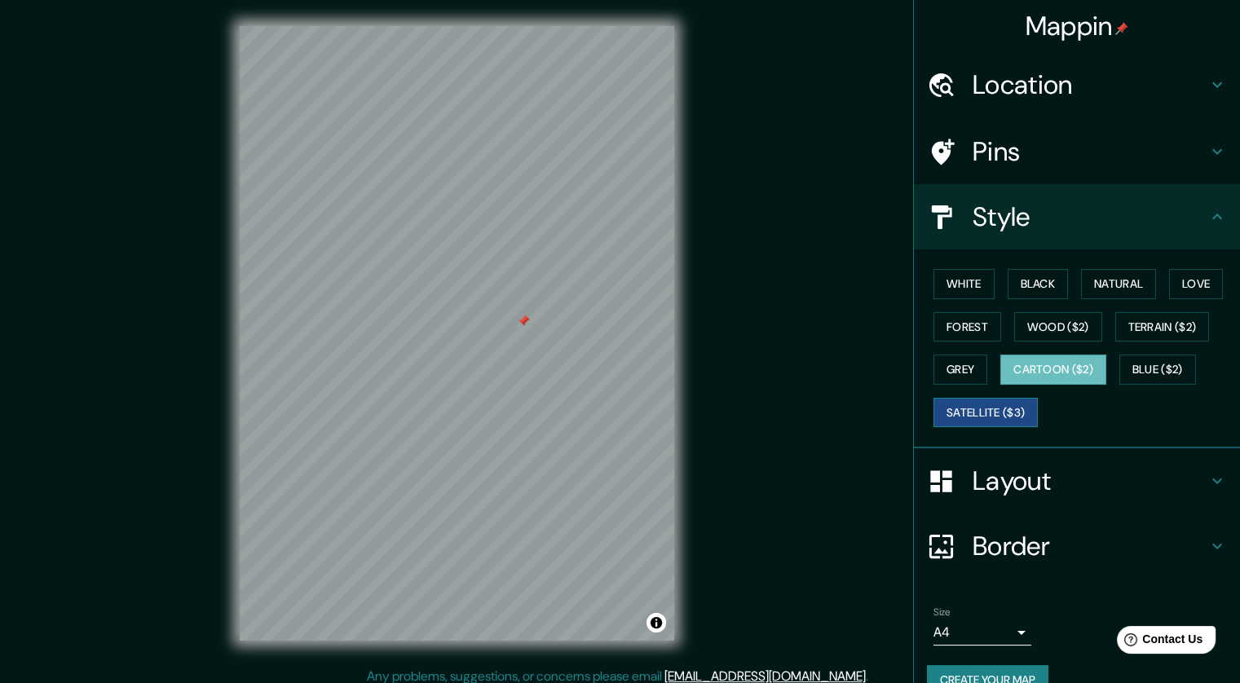
click at [1009, 408] on button "Satellite ($3)" at bounding box center [985, 413] width 104 height 30
click at [947, 277] on button "White" at bounding box center [963, 284] width 61 height 30
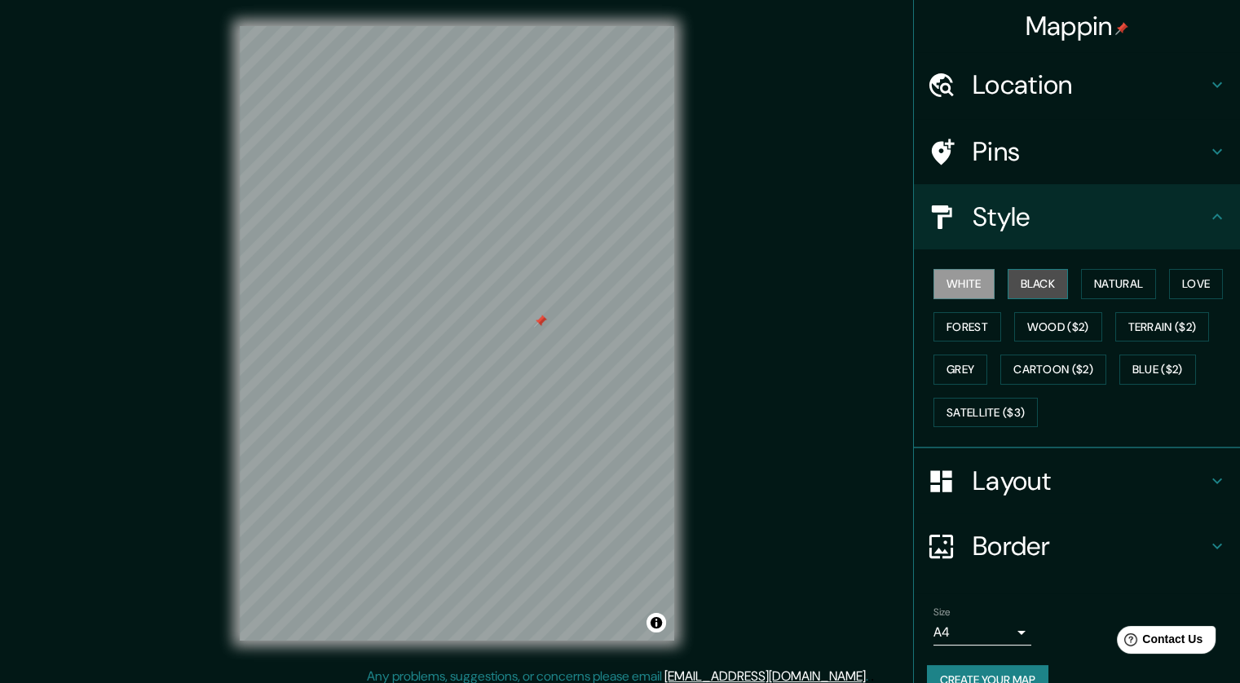
click at [1034, 284] on button "Black" at bounding box center [1038, 284] width 61 height 30
click at [1123, 292] on button "Natural" at bounding box center [1118, 284] width 75 height 30
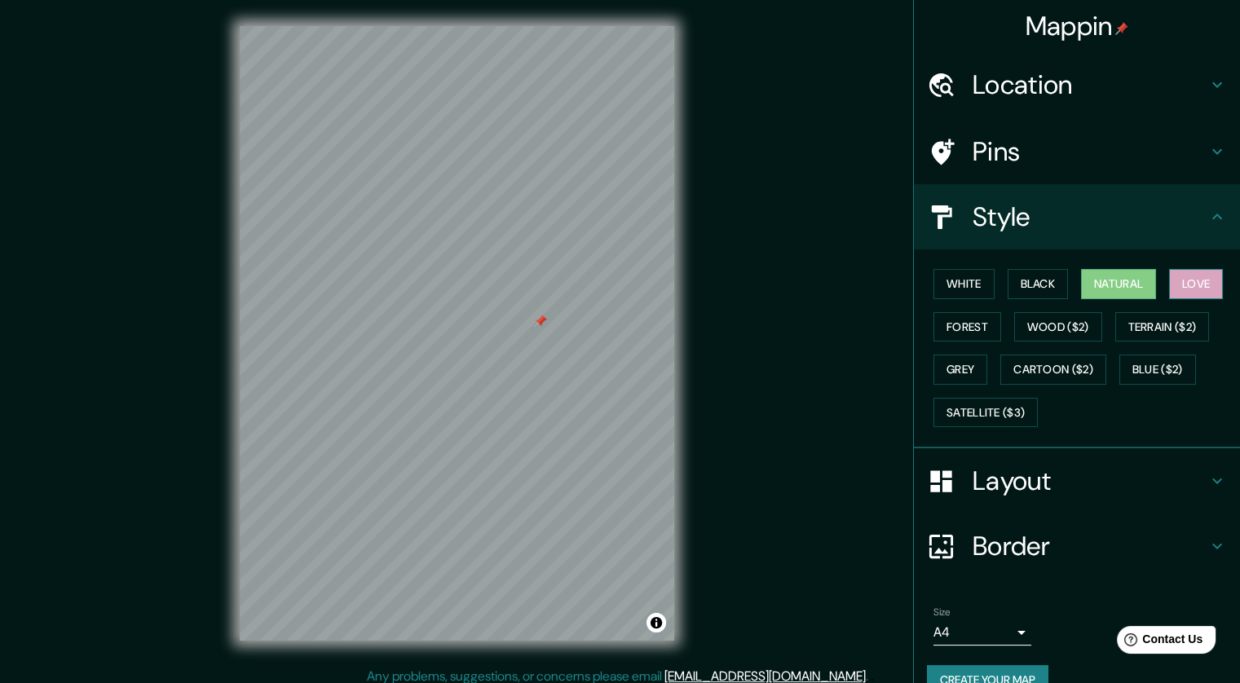
click at [1178, 279] on button "Love" at bounding box center [1196, 284] width 54 height 30
click at [936, 325] on button "Forest" at bounding box center [967, 327] width 68 height 30
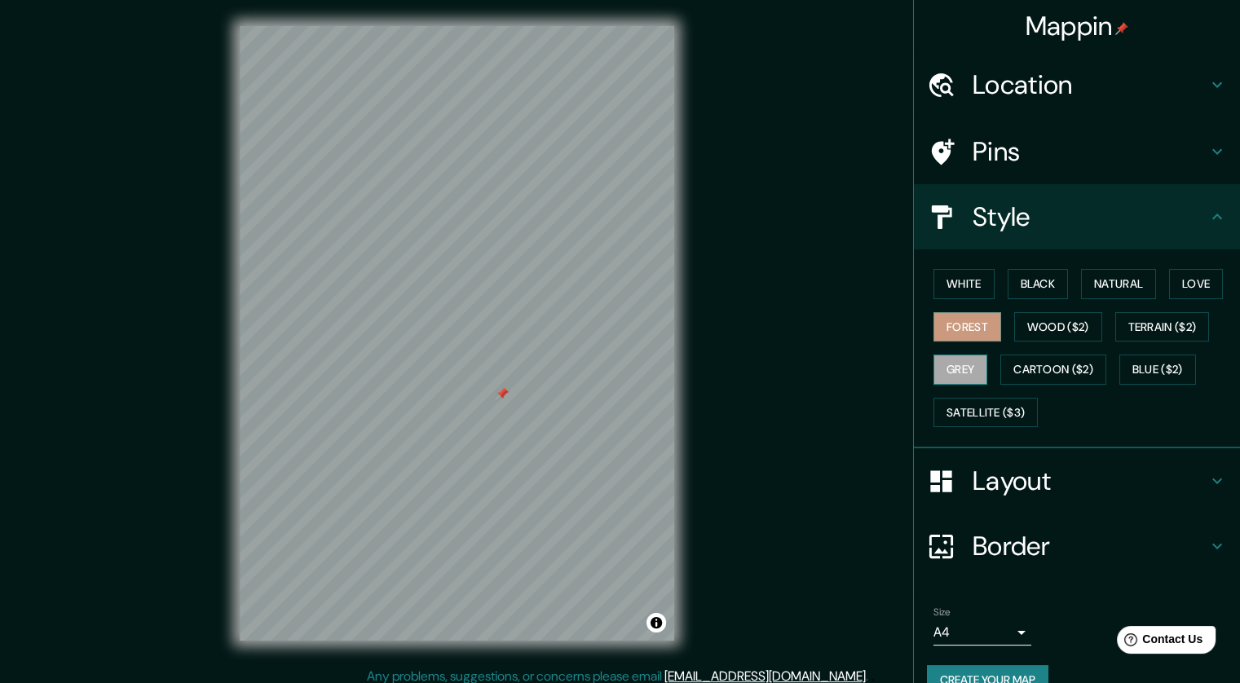
click at [964, 363] on button "Grey" at bounding box center [960, 370] width 54 height 30
click at [1023, 367] on button "Cartoon ($2)" at bounding box center [1053, 370] width 106 height 30
click at [1128, 491] on h4 "Layout" at bounding box center [1090, 481] width 235 height 33
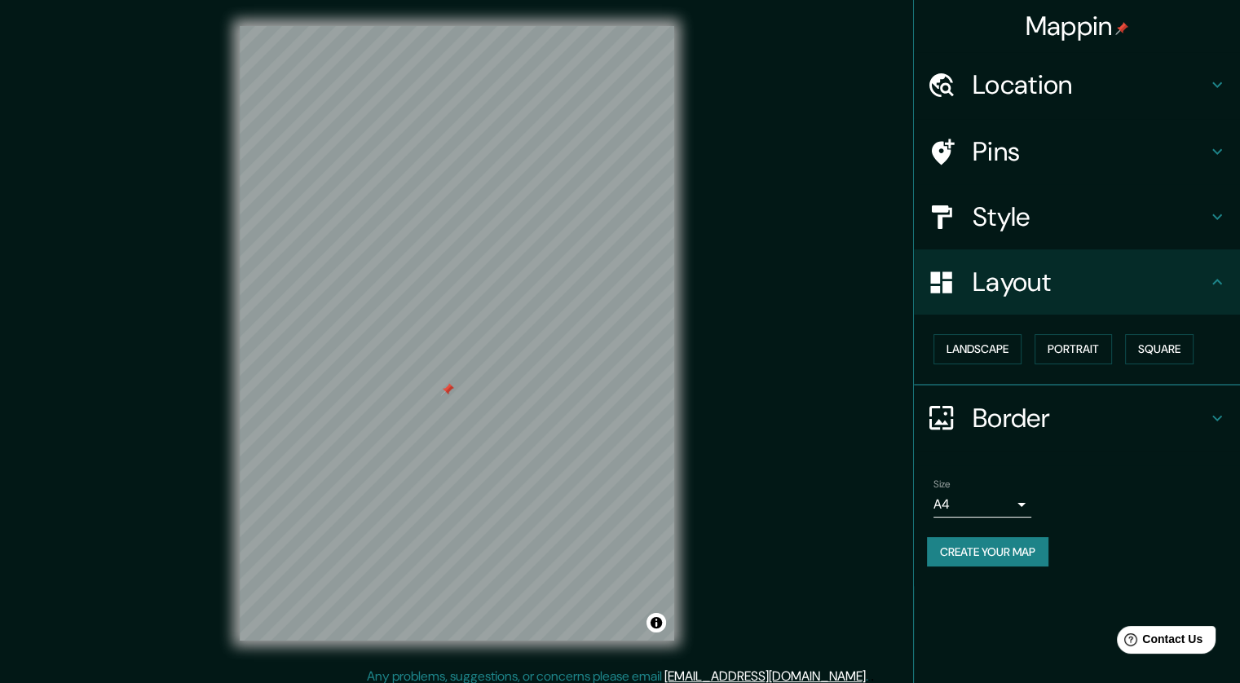
click at [1217, 413] on icon at bounding box center [1217, 418] width 20 height 20
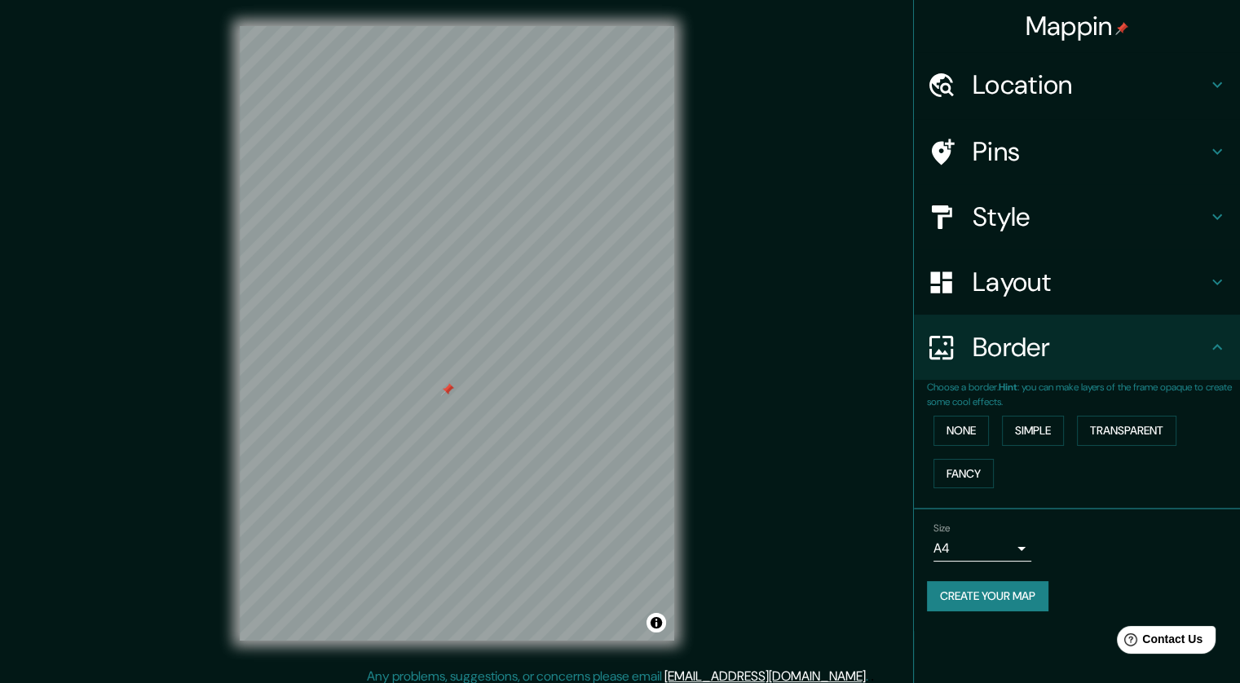
scroll to position [10, 0]
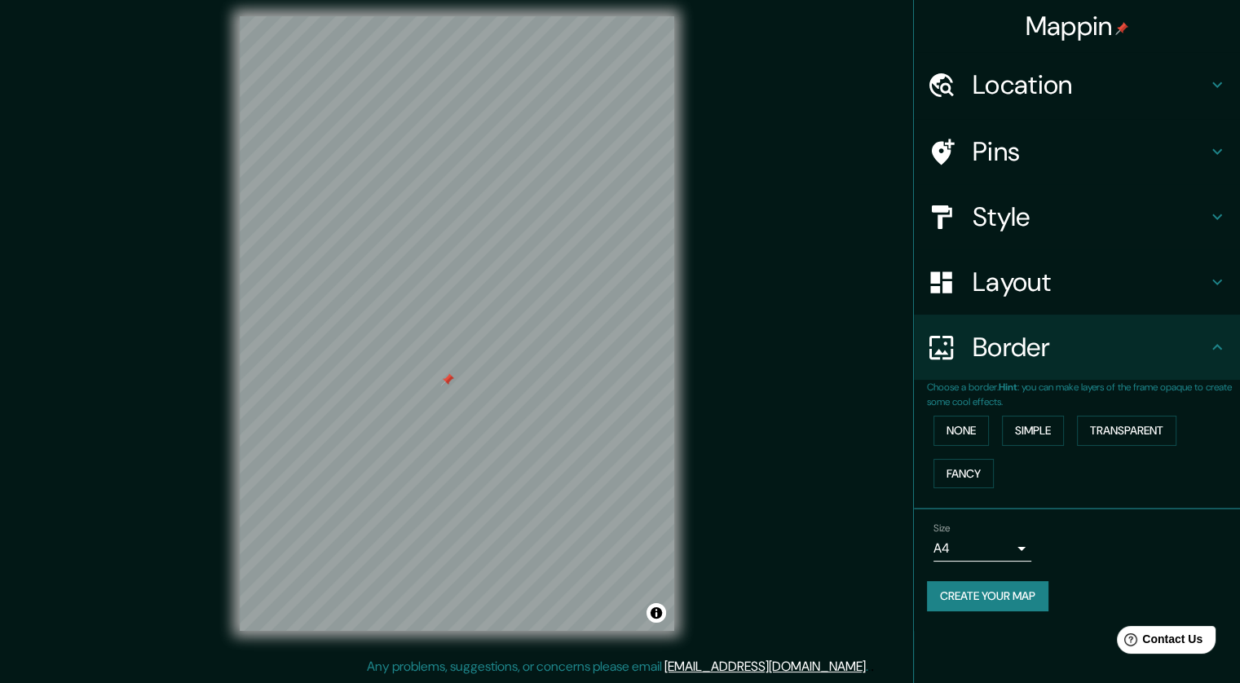
click at [1078, 273] on h4 "Layout" at bounding box center [1090, 282] width 235 height 33
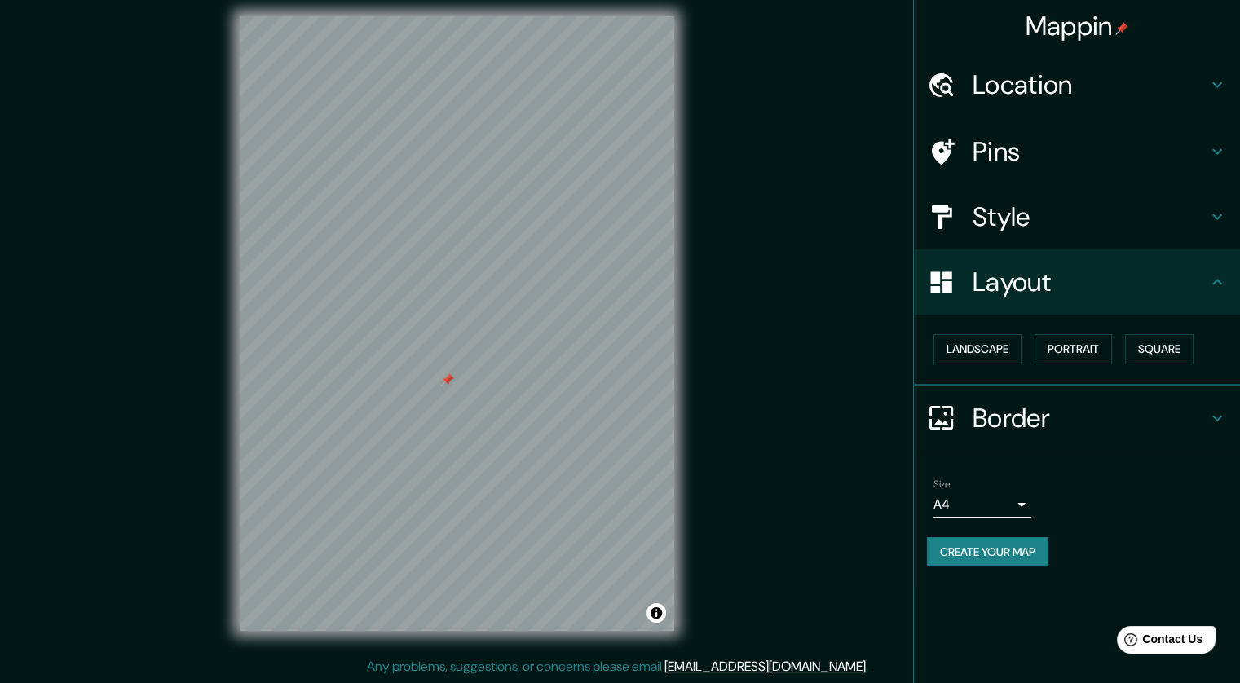
click at [1078, 274] on h4 "Layout" at bounding box center [1090, 282] width 235 height 33
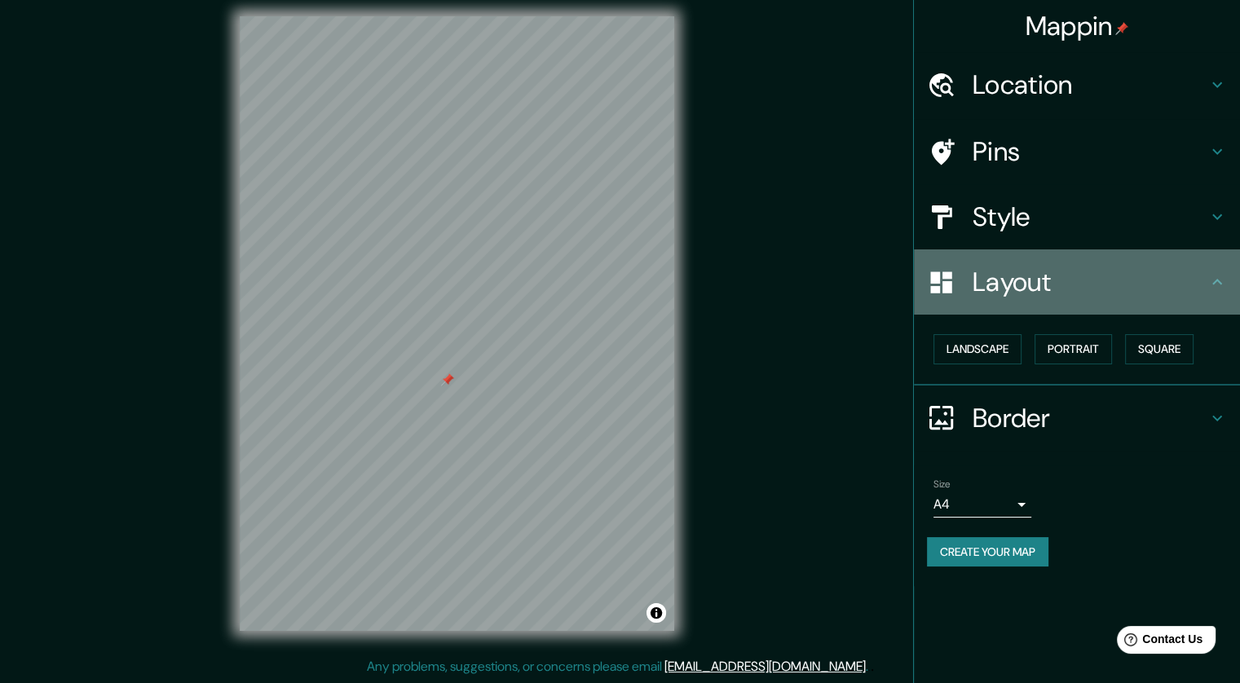
click at [1228, 280] on div "Layout" at bounding box center [1077, 281] width 326 height 65
click at [1216, 285] on icon at bounding box center [1217, 282] width 20 height 20
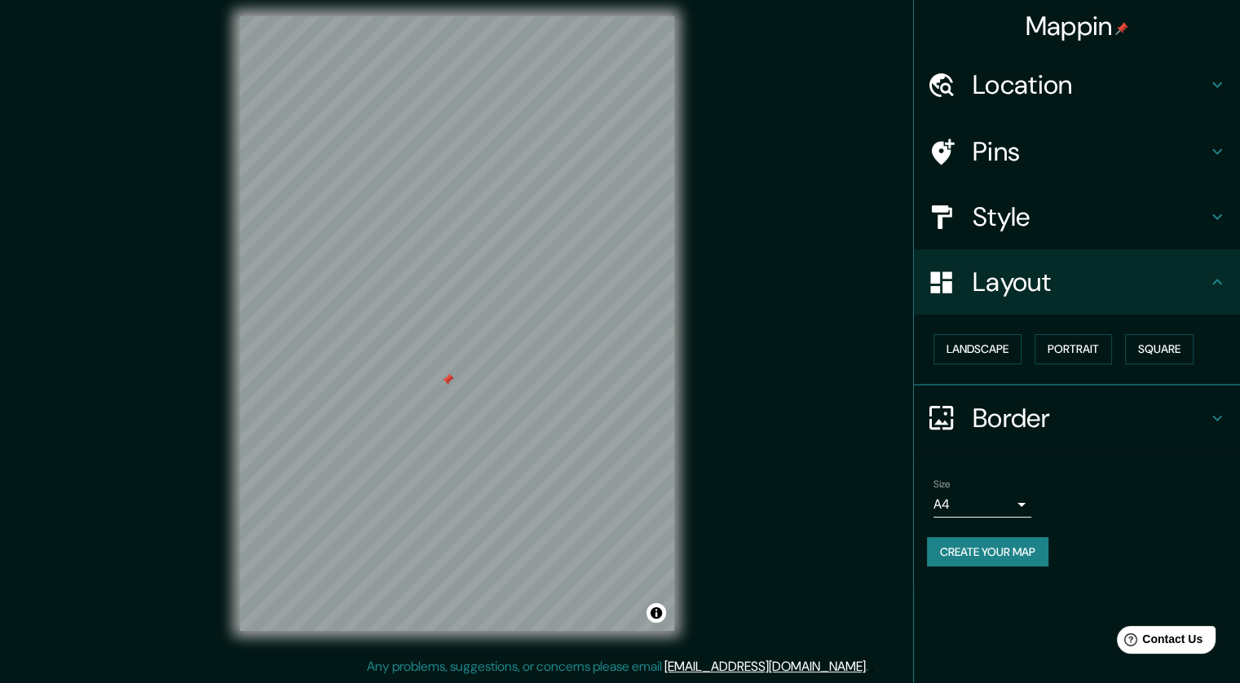
click at [1216, 285] on icon at bounding box center [1217, 282] width 20 height 20
click at [1212, 420] on icon at bounding box center [1217, 418] width 20 height 20
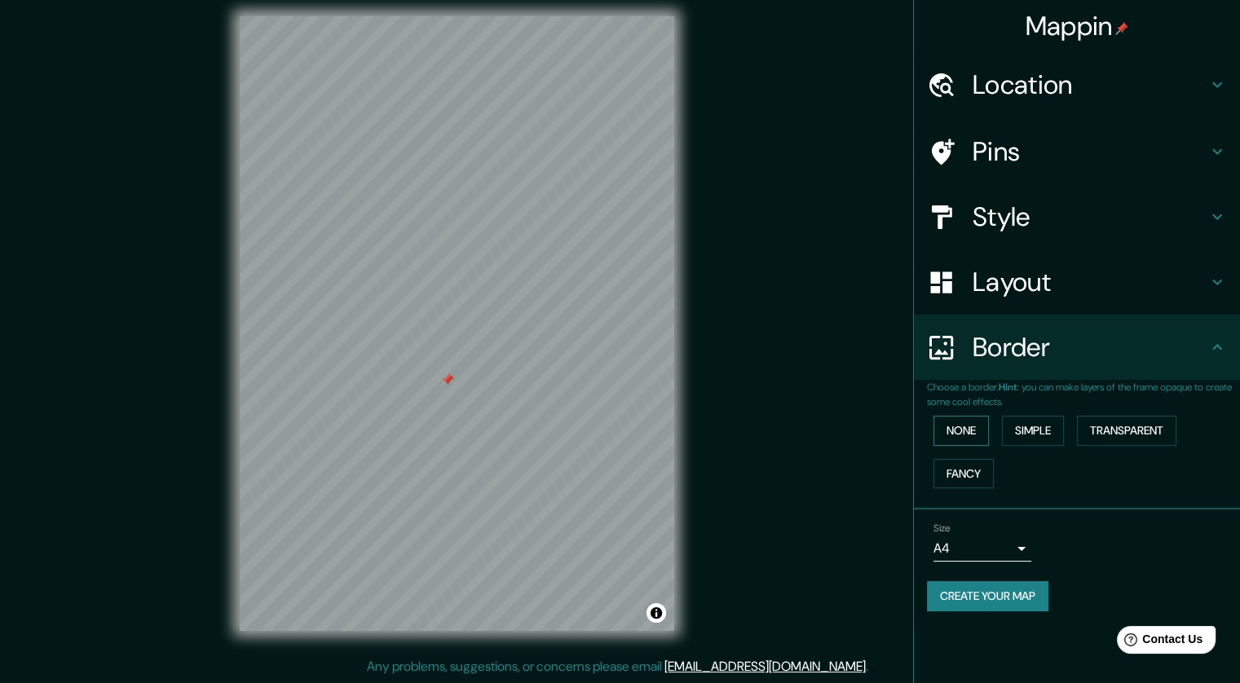
click at [951, 426] on button "None" at bounding box center [960, 431] width 55 height 30
click at [1063, 434] on button "Simple" at bounding box center [1033, 431] width 62 height 30
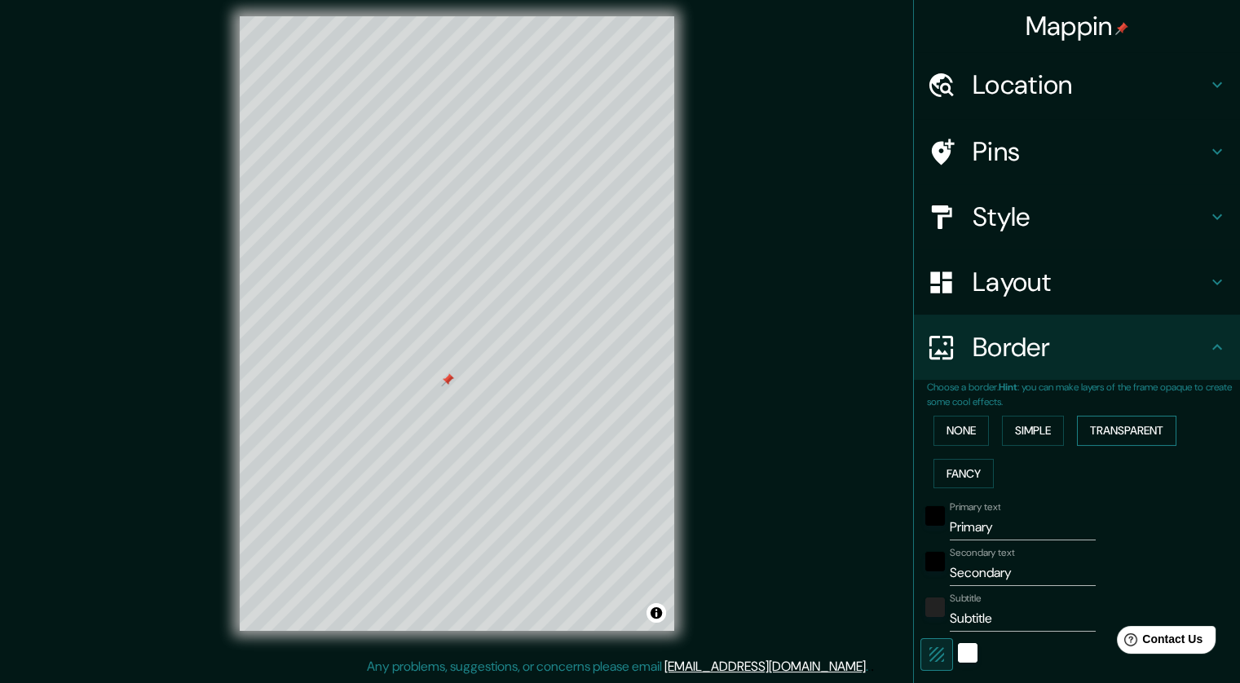
click at [1112, 434] on button "Transparent" at bounding box center [1126, 431] width 99 height 30
click at [942, 481] on button "Fancy" at bounding box center [963, 474] width 60 height 30
click at [1158, 466] on div "None Simple Transparent Fancy" at bounding box center [1083, 452] width 313 height 86
